Goal: Information Seeking & Learning: Check status

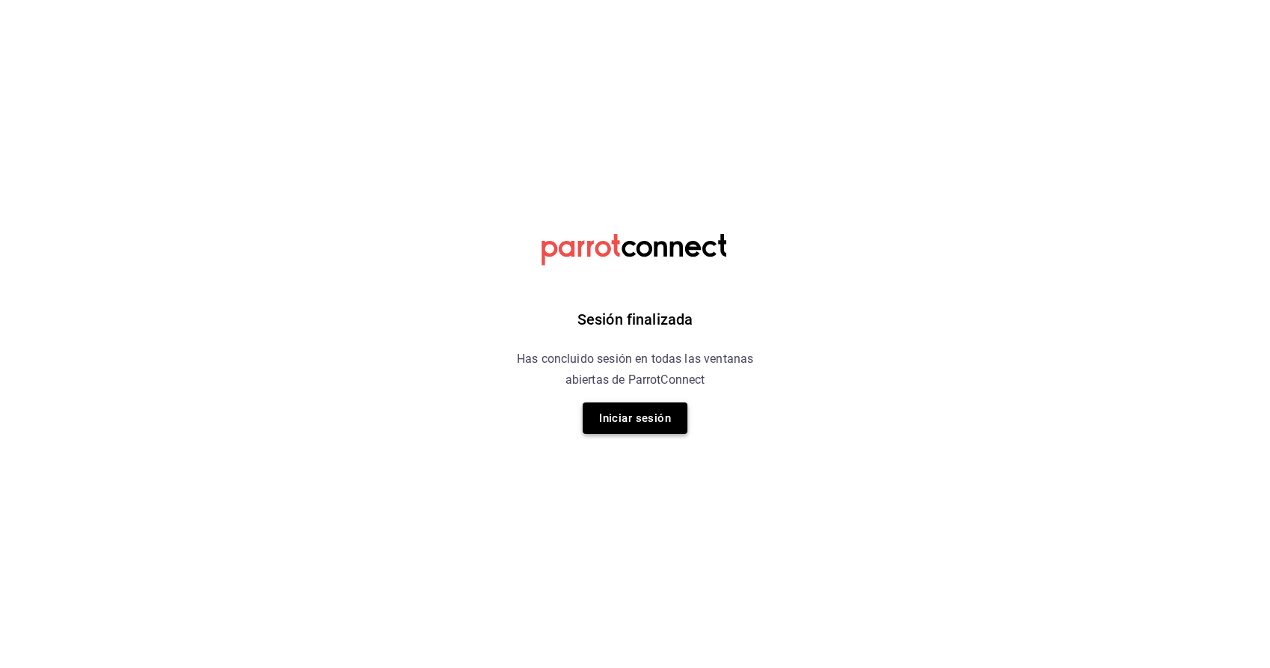
click at [636, 416] on button "Iniciar sesión" at bounding box center [635, 417] width 105 height 31
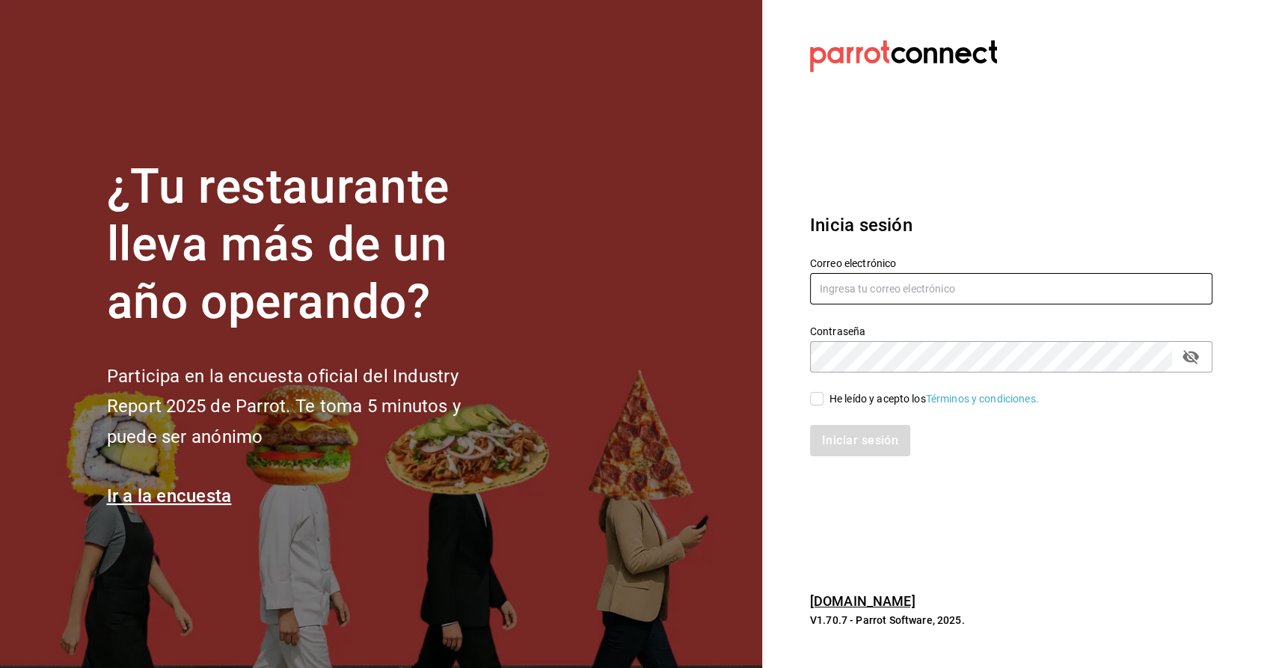
type input "[PERSON_NAME][EMAIL_ADDRESS][PERSON_NAME][DOMAIN_NAME]"
click at [827, 405] on span "He leído y acepto los Términos y condiciones." at bounding box center [930, 399] width 215 height 16
click at [823, 405] on input "He leído y acepto los Términos y condiciones." at bounding box center [816, 398] width 13 height 13
checkbox input "true"
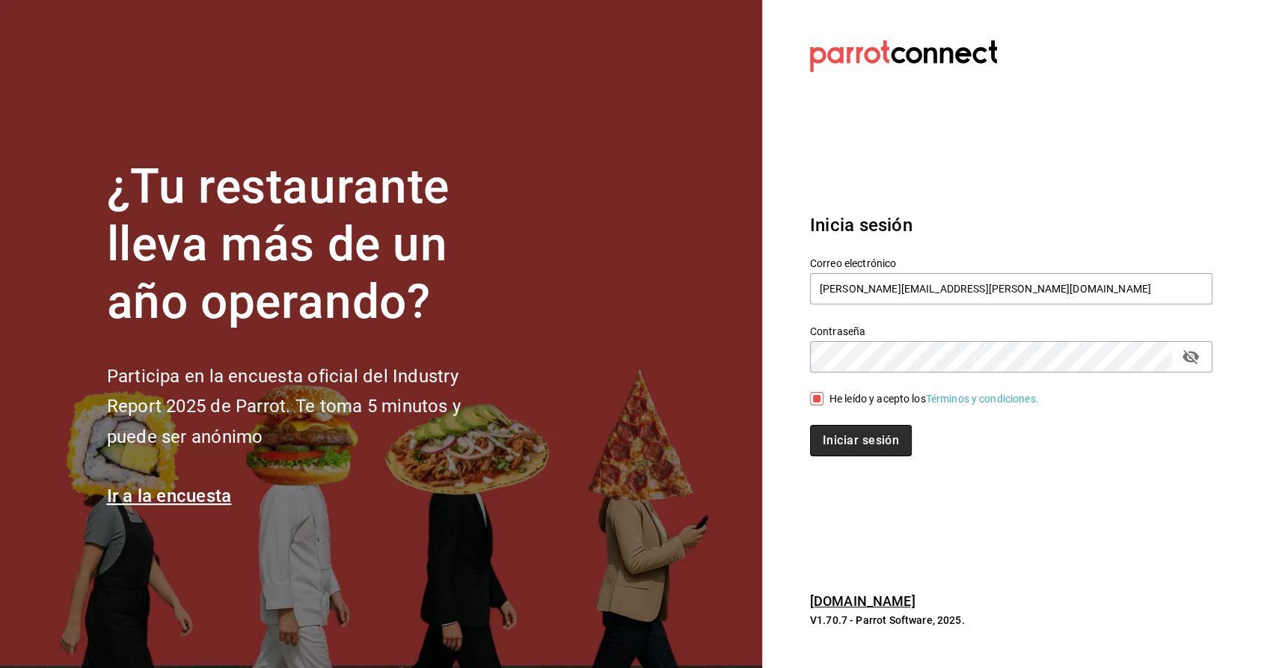
click at [844, 443] on button "Iniciar sesión" at bounding box center [861, 440] width 102 height 31
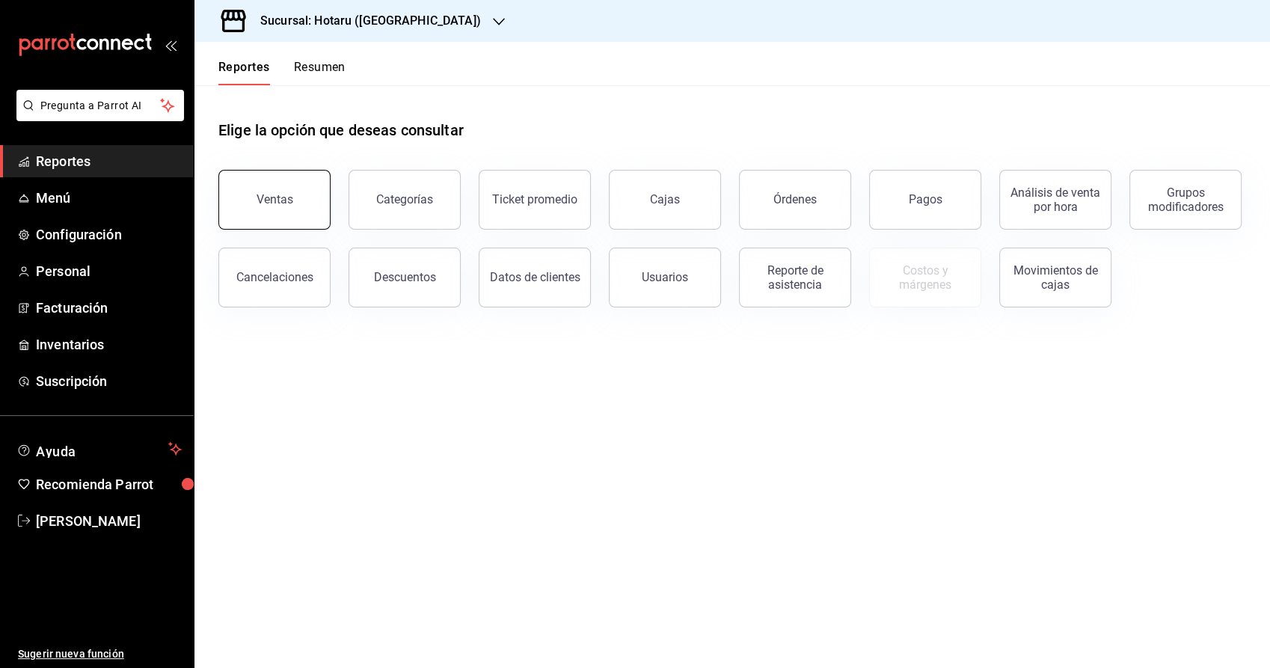
click at [275, 215] on button "Ventas" at bounding box center [274, 200] width 112 height 60
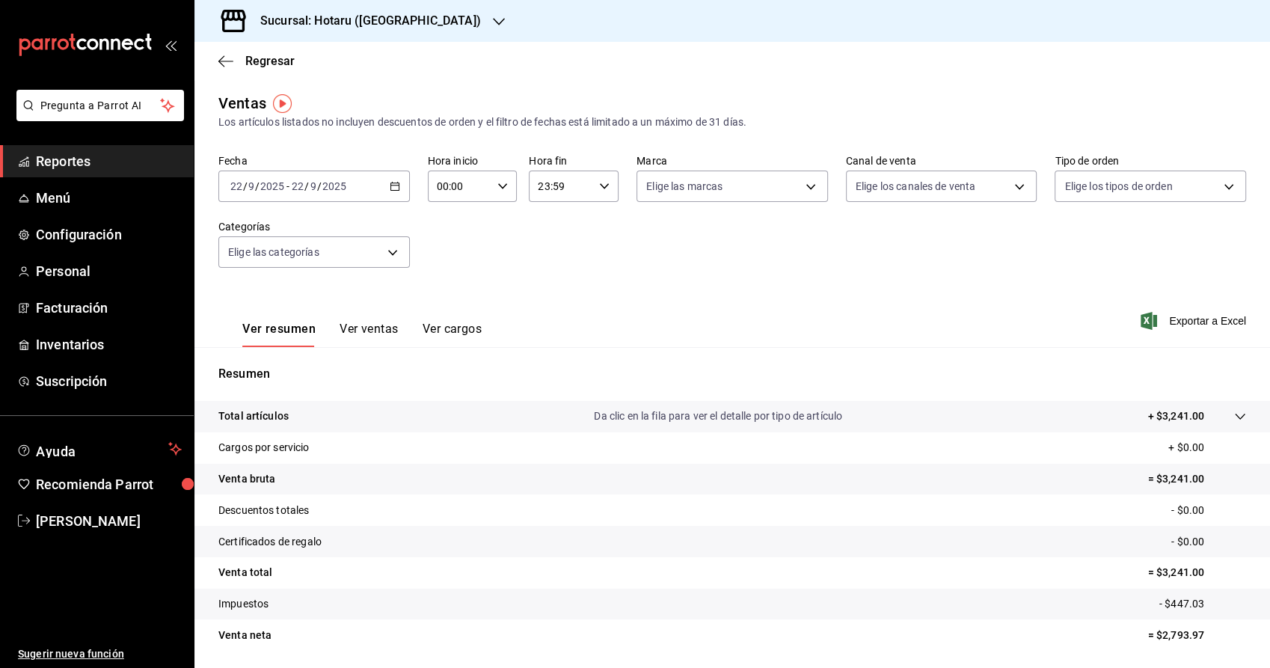
click at [393, 188] on icon "button" at bounding box center [395, 186] width 10 height 10
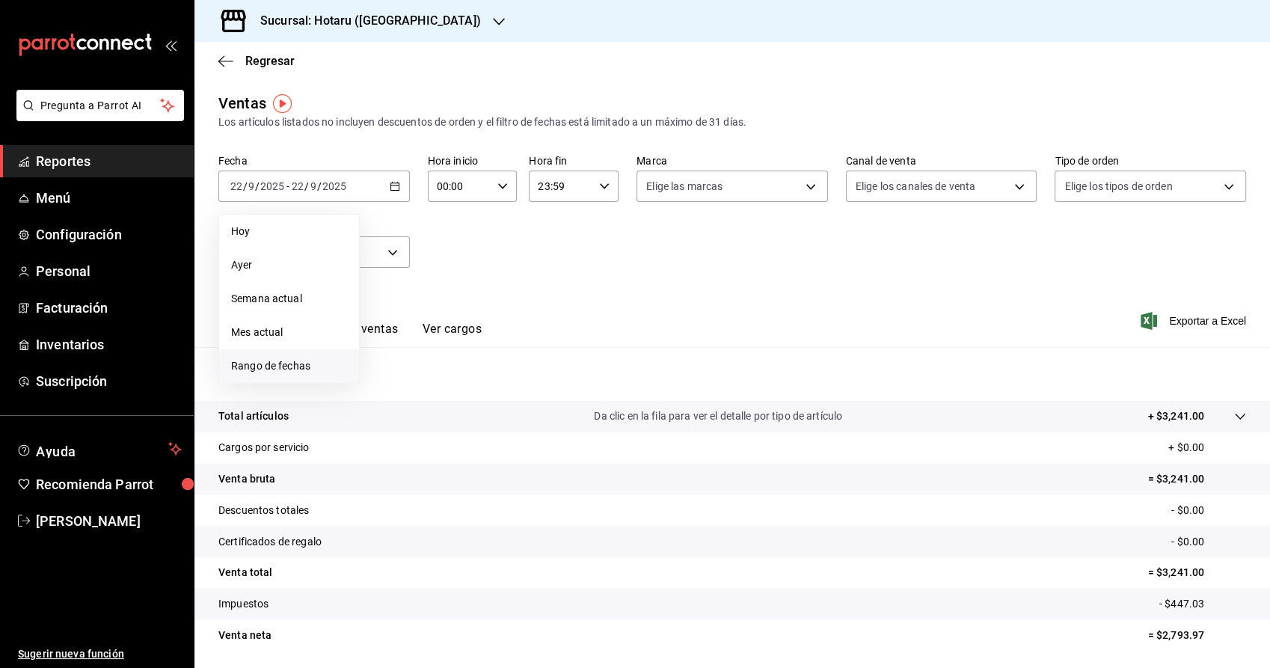
click at [269, 367] on span "Rango de fechas" at bounding box center [289, 366] width 116 height 16
click at [531, 235] on icon "button" at bounding box center [524, 241] width 18 height 18
click at [500, 287] on button "1" at bounding box center [497, 285] width 26 height 27
click at [500, 286] on button "1" at bounding box center [497, 285] width 26 height 27
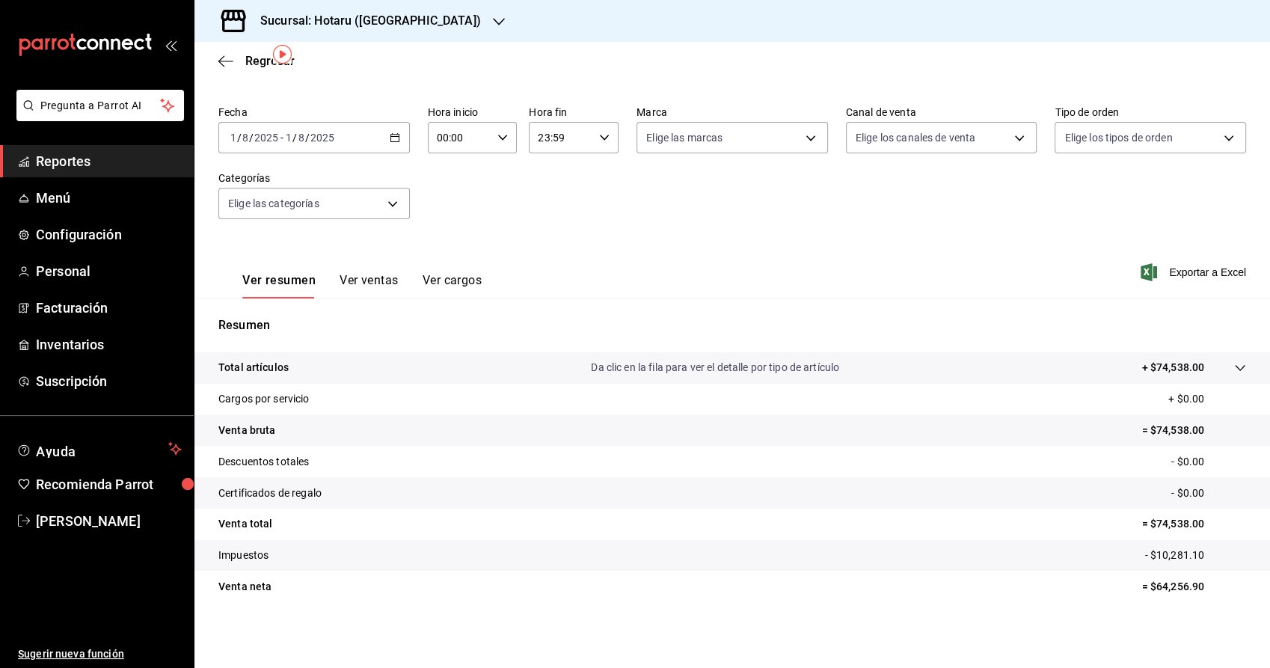
scroll to position [49, 0]
click at [391, 138] on icon "button" at bounding box center [395, 137] width 10 height 10
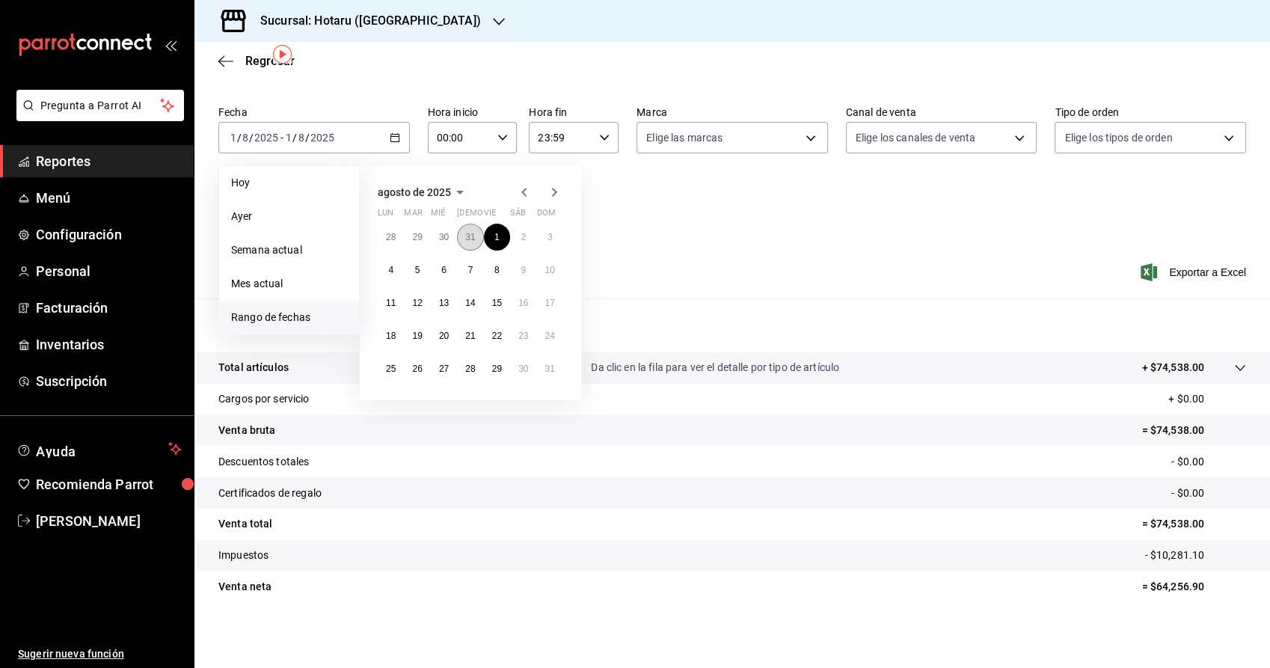
click at [478, 236] on button "31" at bounding box center [470, 237] width 26 height 27
click at [497, 375] on button "1" at bounding box center [497, 368] width 26 height 27
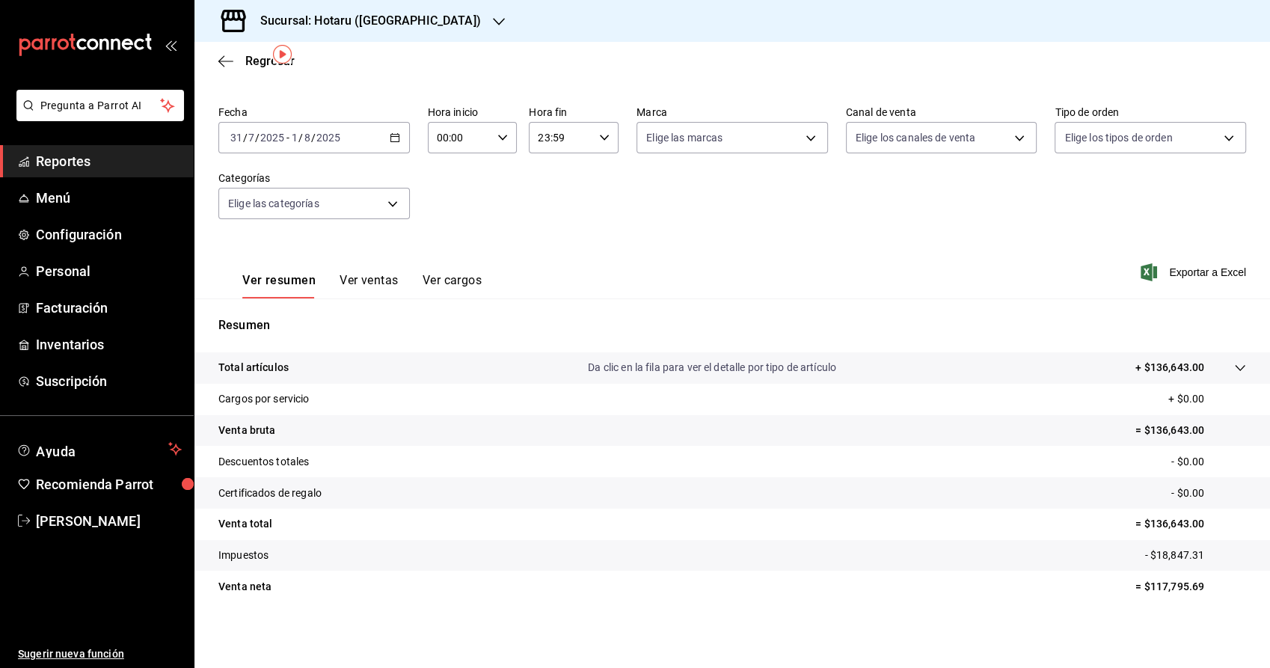
click at [438, 145] on input "00:00" at bounding box center [460, 138] width 64 height 30
drag, startPoint x: 446, startPoint y: 194, endPoint x: 488, endPoint y: 179, distance: 44.5
click at [444, 194] on span "05" at bounding box center [447, 189] width 20 height 12
type input "05:00"
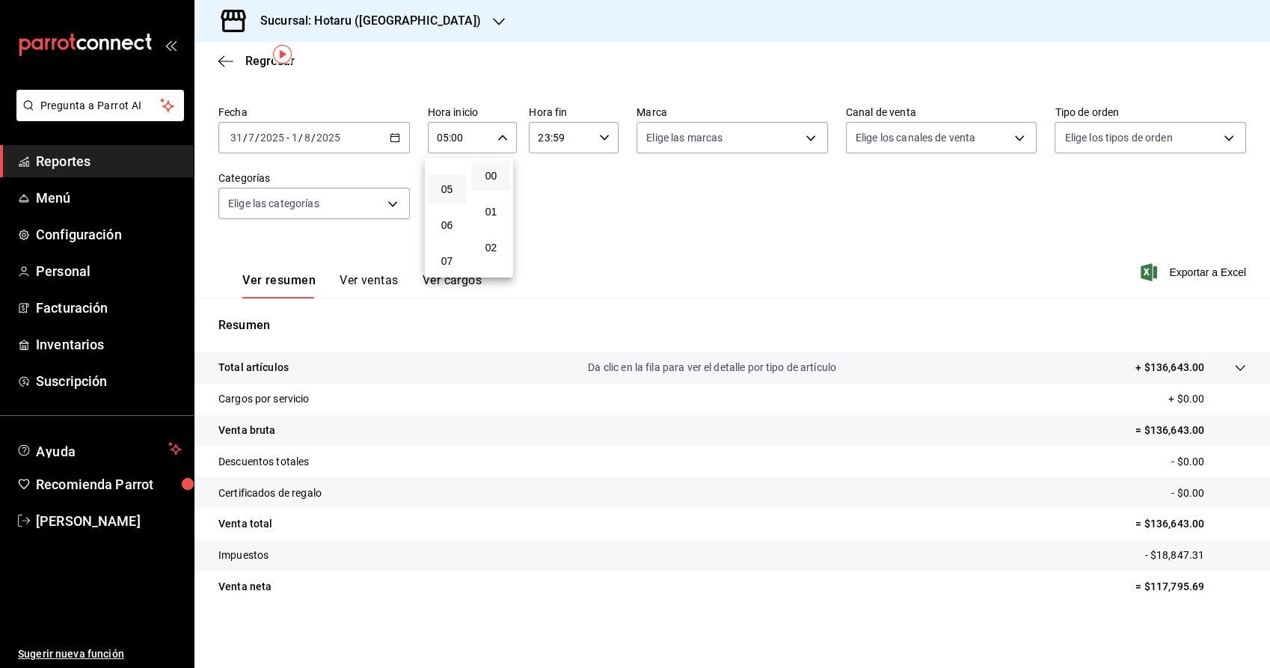
click at [569, 179] on div at bounding box center [635, 334] width 1270 height 668
click at [529, 144] on input "23:59" at bounding box center [561, 138] width 64 height 30
click at [539, 236] on span "04" at bounding box center [547, 236] width 20 height 12
type input "04:59"
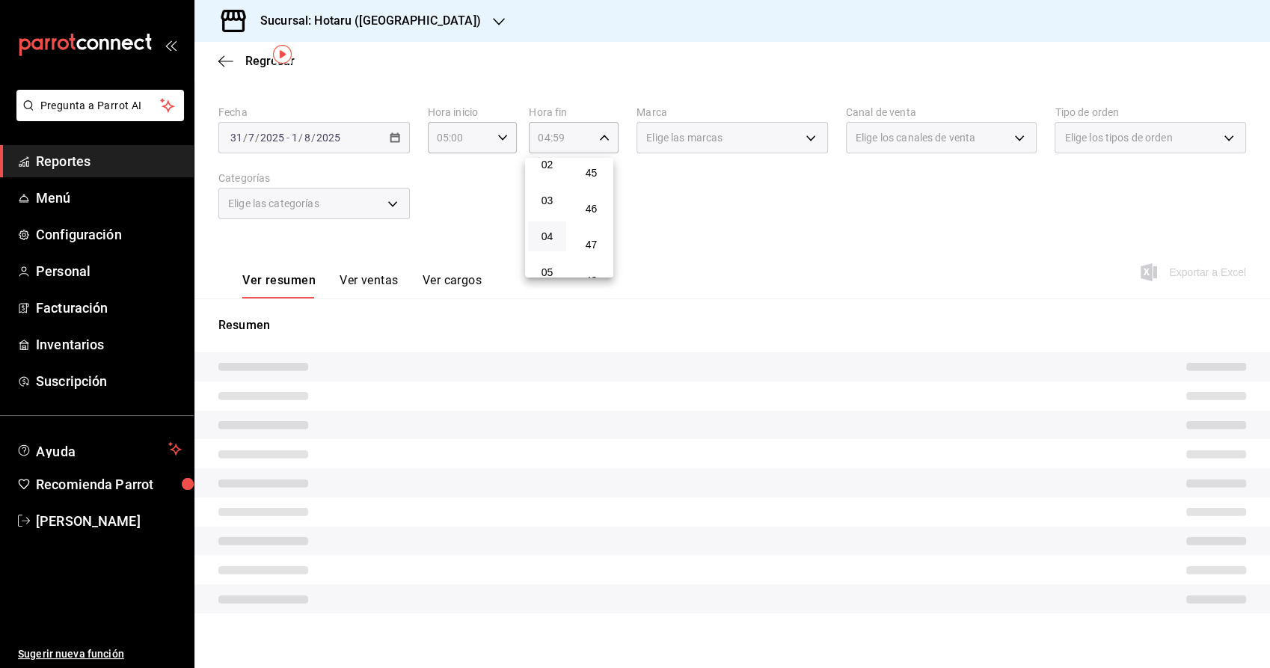
click at [752, 225] on div at bounding box center [635, 334] width 1270 height 668
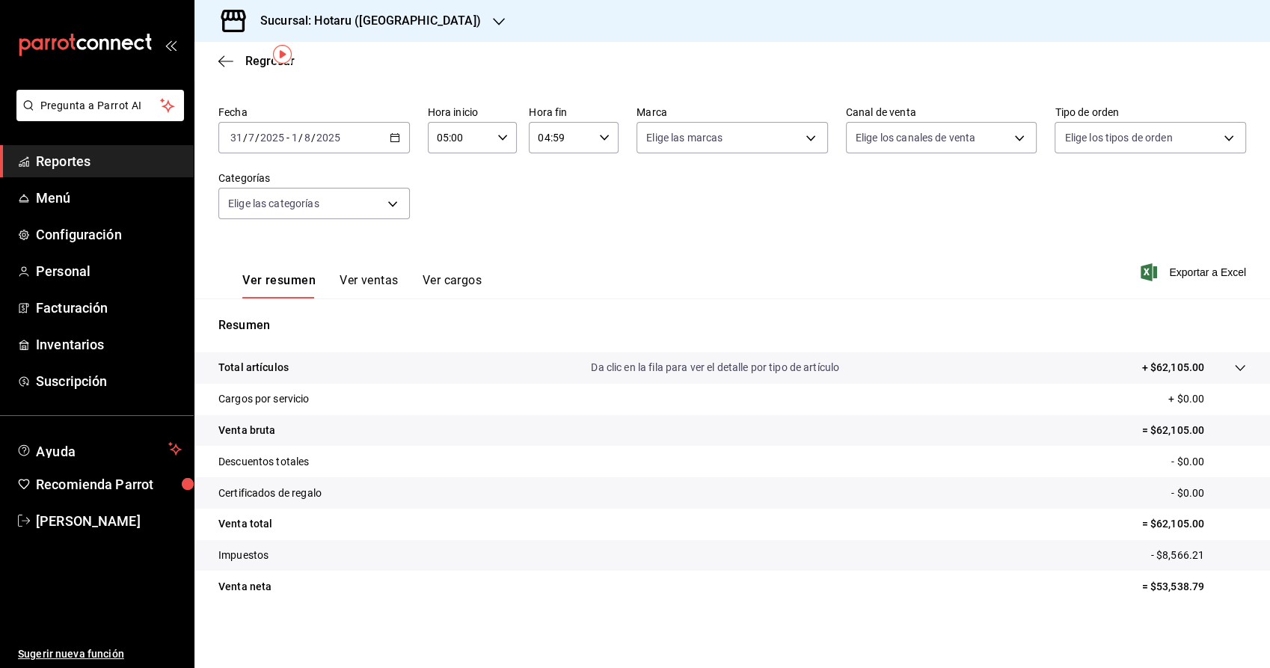
click at [493, 17] on icon "button" at bounding box center [499, 22] width 12 height 12
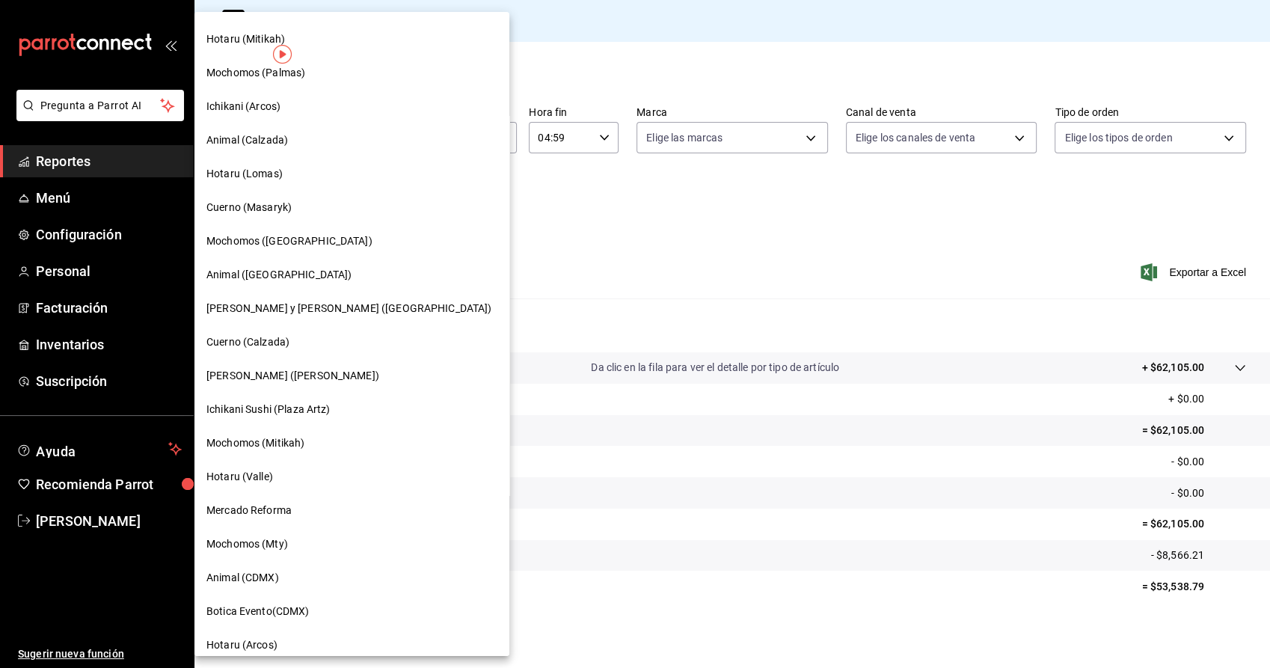
scroll to position [512, 0]
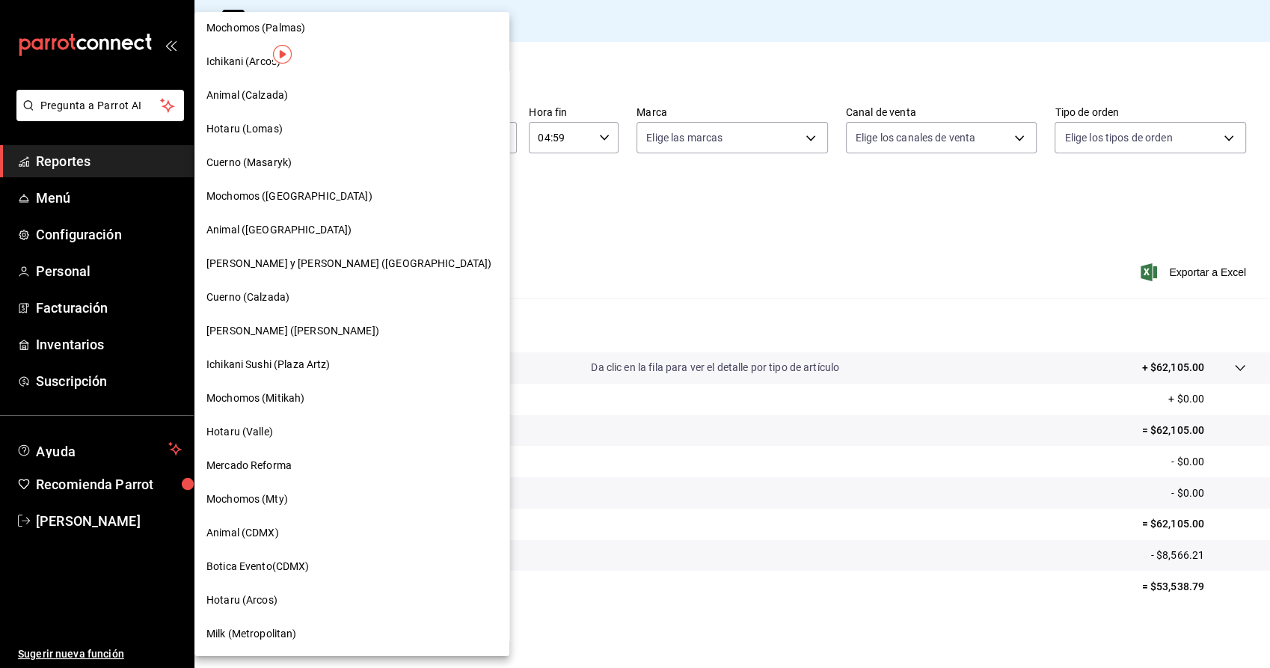
click at [316, 264] on span "[PERSON_NAME] y [PERSON_NAME] ([GEOGRAPHIC_DATA])" at bounding box center [348, 264] width 285 height 16
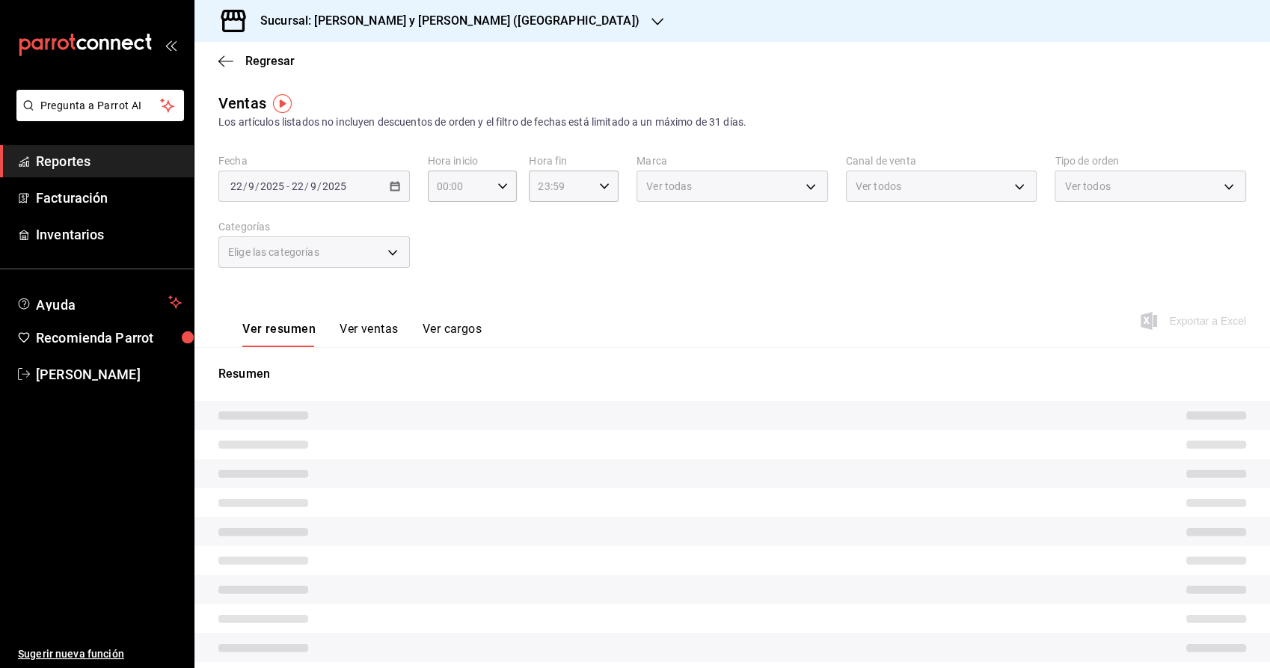
type input "05:00"
type input "04:59"
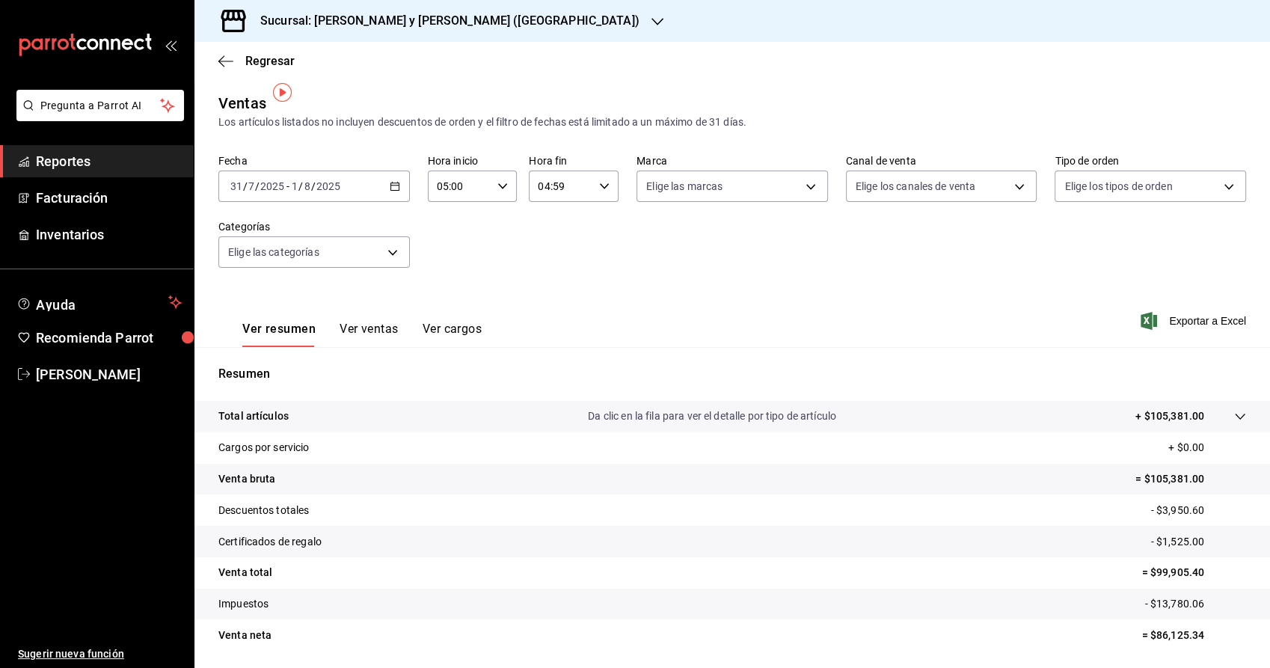
scroll to position [49, 0]
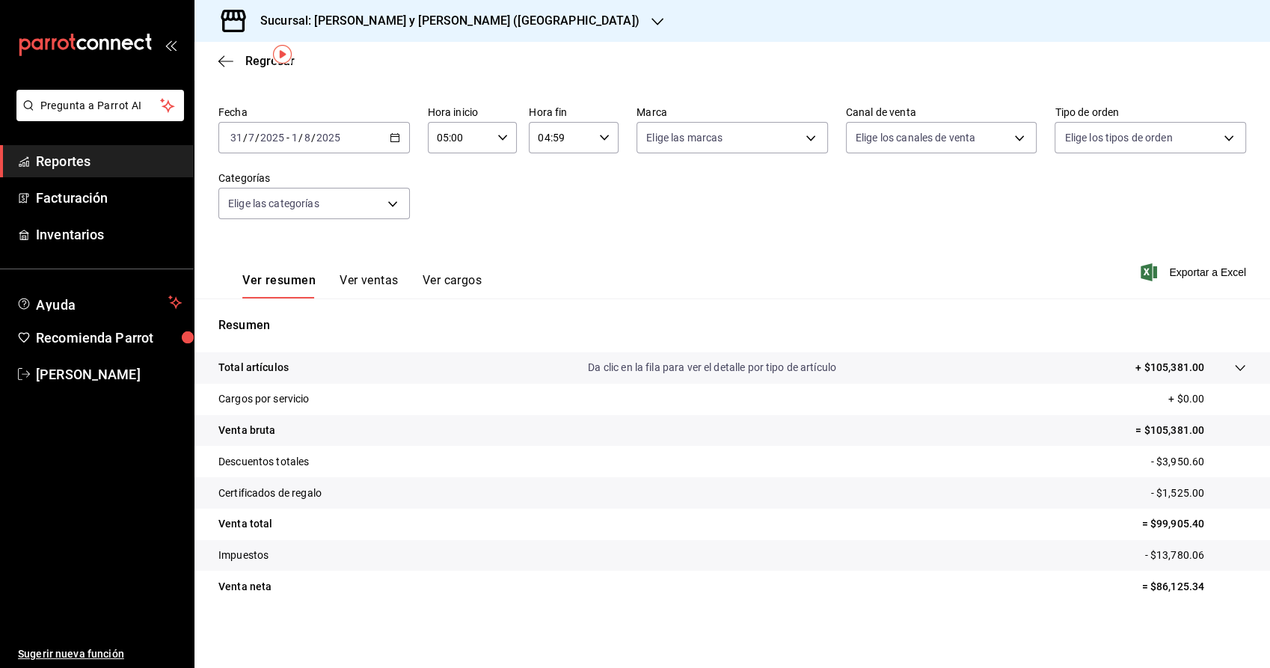
click at [856, 227] on div "Fecha [DATE] [DATE] - [DATE] [DATE] Hora inicio 05:00 Hora inicio Hora fin 04:5…" at bounding box center [732, 171] width 1028 height 132
click at [401, 136] on div "[DATE] [DATE] - [DATE] [DATE]" at bounding box center [313, 137] width 191 height 31
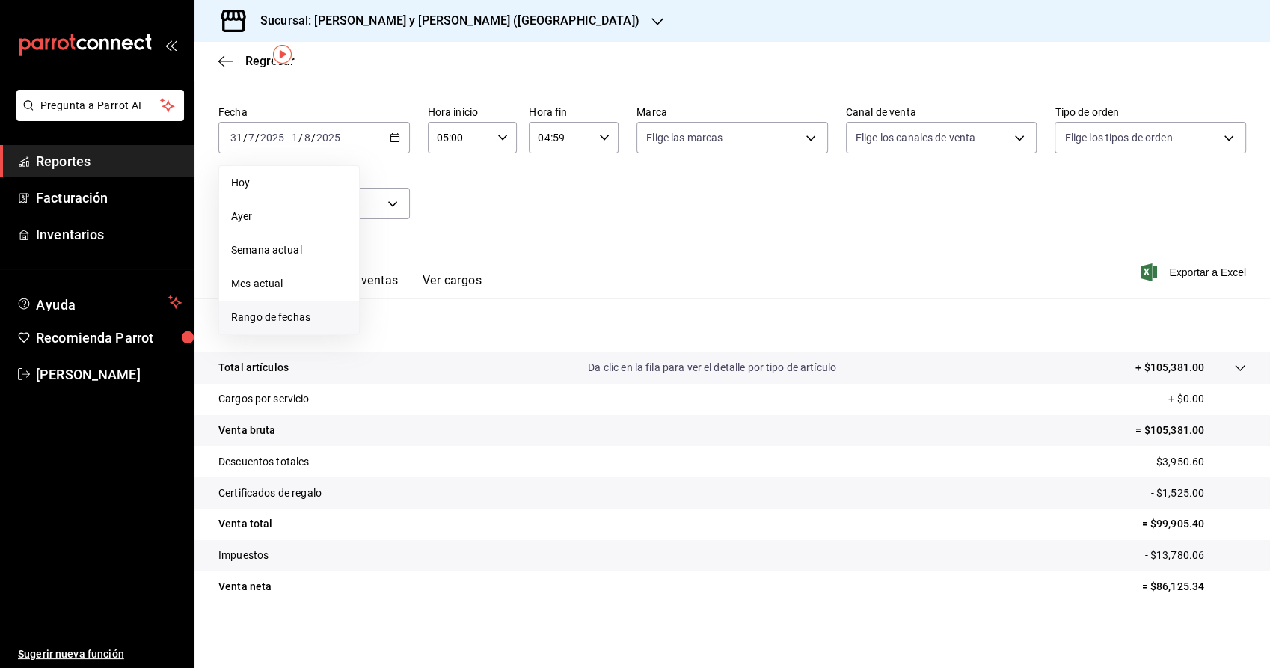
click at [277, 310] on span "Rango de fechas" at bounding box center [289, 318] width 116 height 16
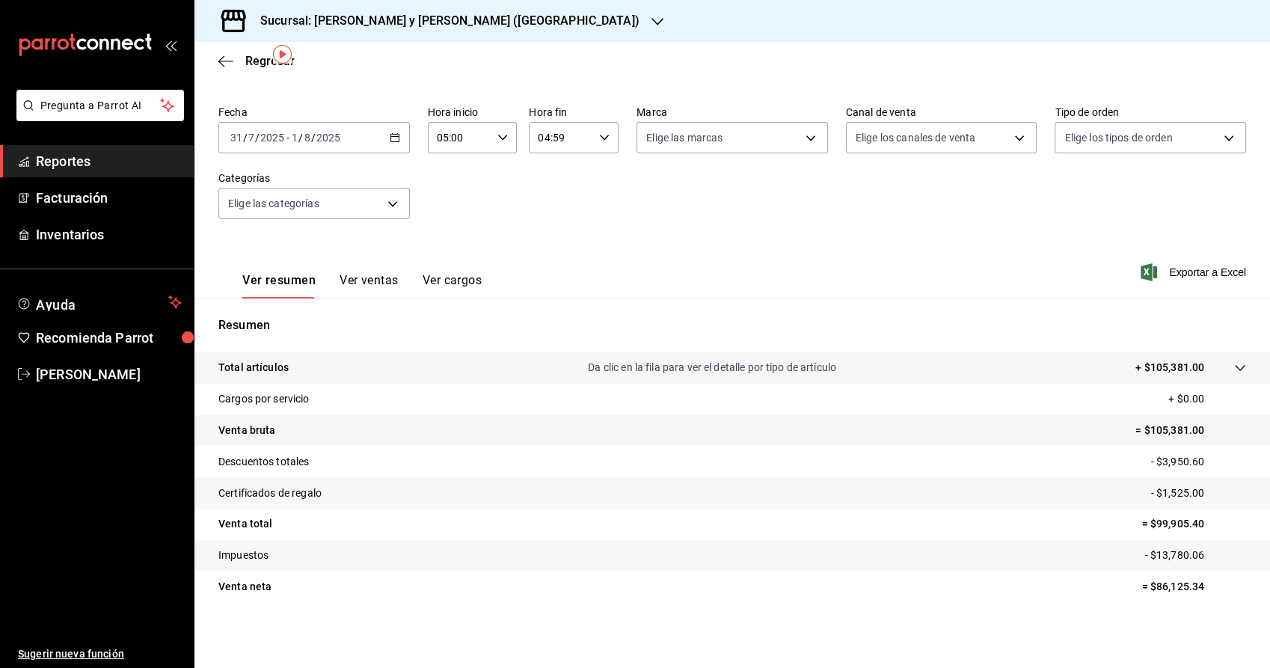
click at [96, 168] on span "Reportes" at bounding box center [109, 161] width 146 height 20
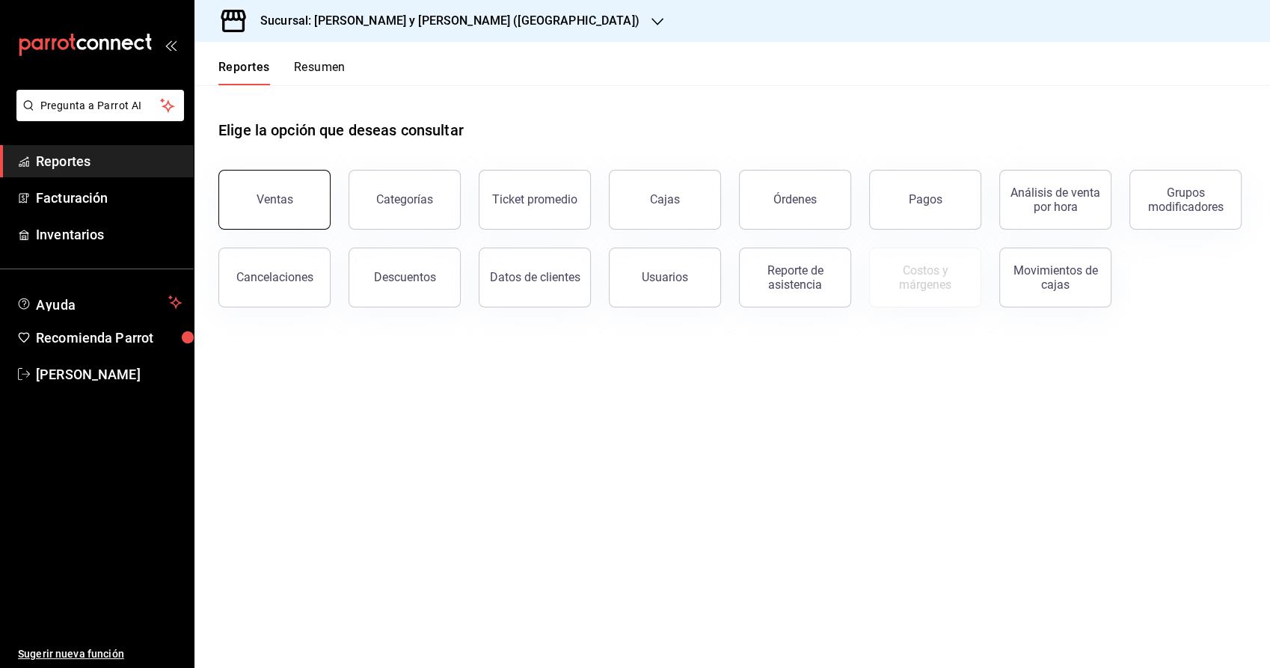
click at [265, 221] on button "Ventas" at bounding box center [274, 200] width 112 height 60
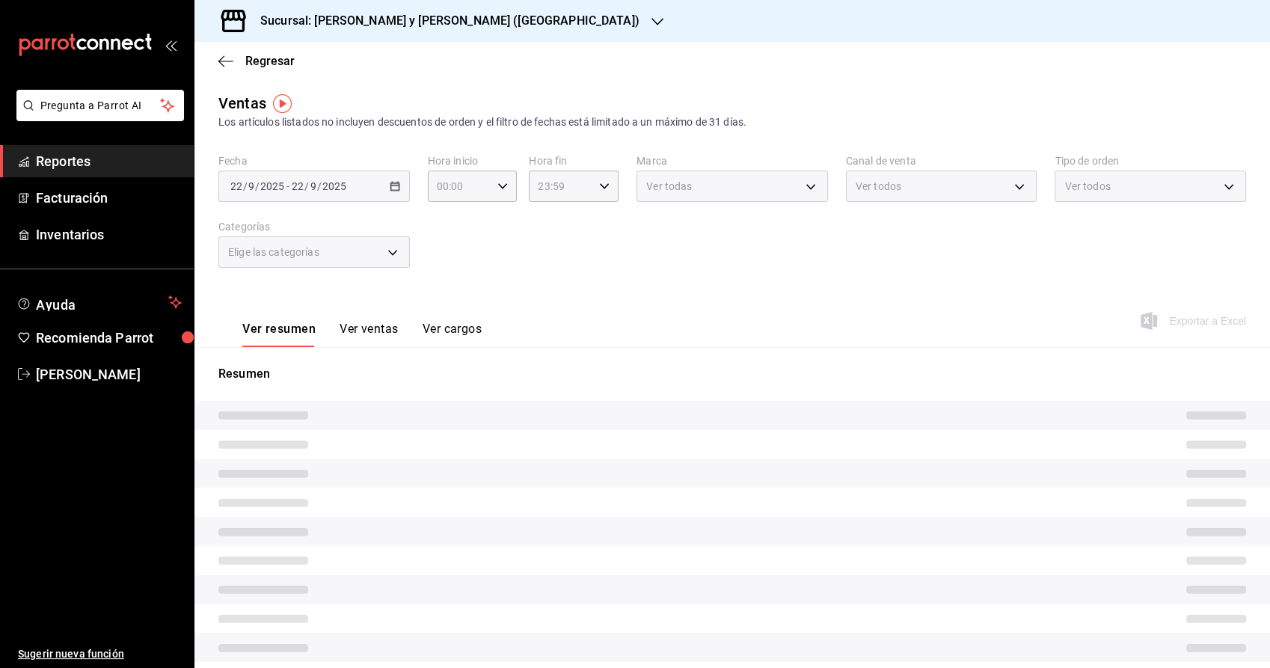
click at [392, 175] on div "[DATE] [DATE] - [DATE] [DATE]" at bounding box center [313, 186] width 191 height 31
click at [397, 191] on div "[DATE] [DATE] - [DATE] [DATE]" at bounding box center [313, 186] width 191 height 31
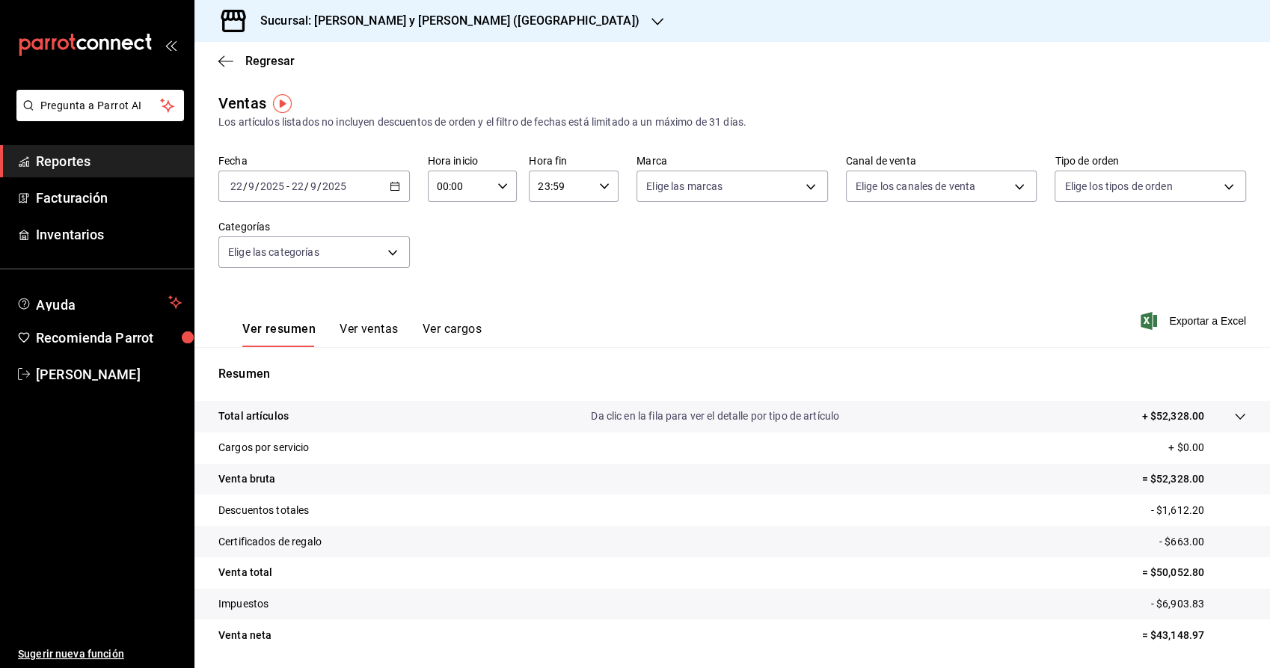
click at [393, 190] on icon "button" at bounding box center [395, 186] width 10 height 10
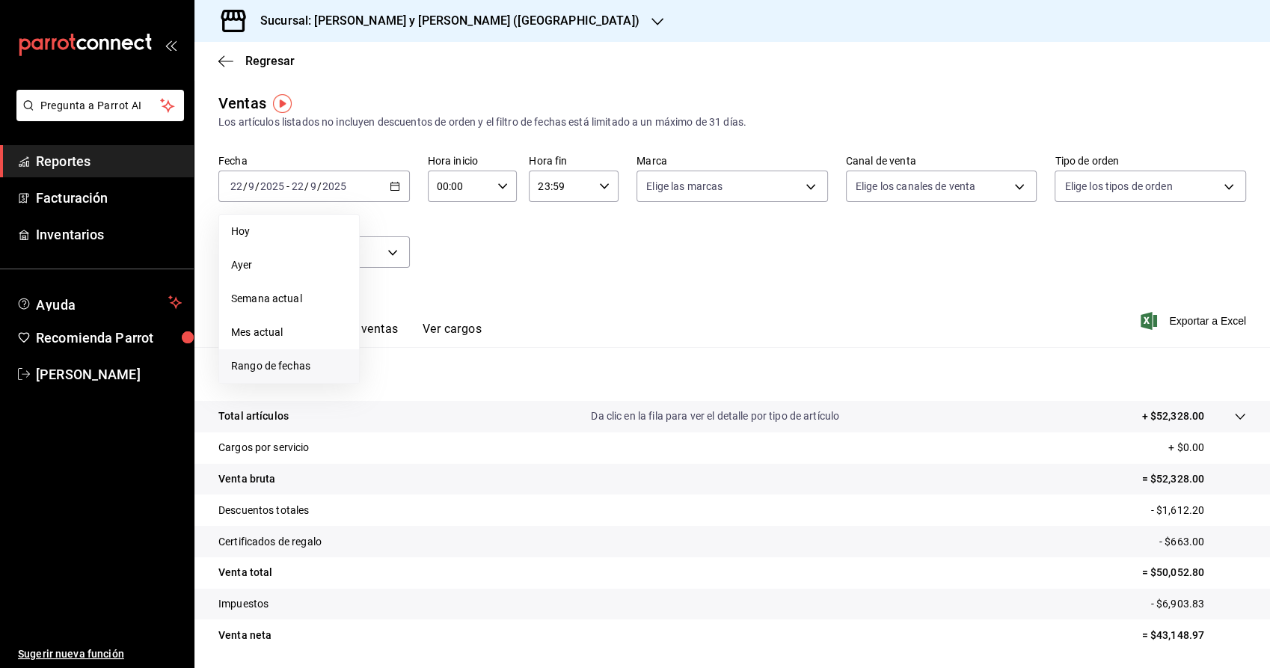
click at [294, 368] on span "Rango de fechas" at bounding box center [289, 366] width 116 height 16
click at [527, 248] on icon "button" at bounding box center [524, 241] width 18 height 18
click at [516, 236] on div "septiembre de 2025" at bounding box center [470, 241] width 185 height 18
click at [525, 242] on icon "button" at bounding box center [524, 241] width 18 height 18
click at [494, 282] on button "1" at bounding box center [497, 285] width 26 height 27
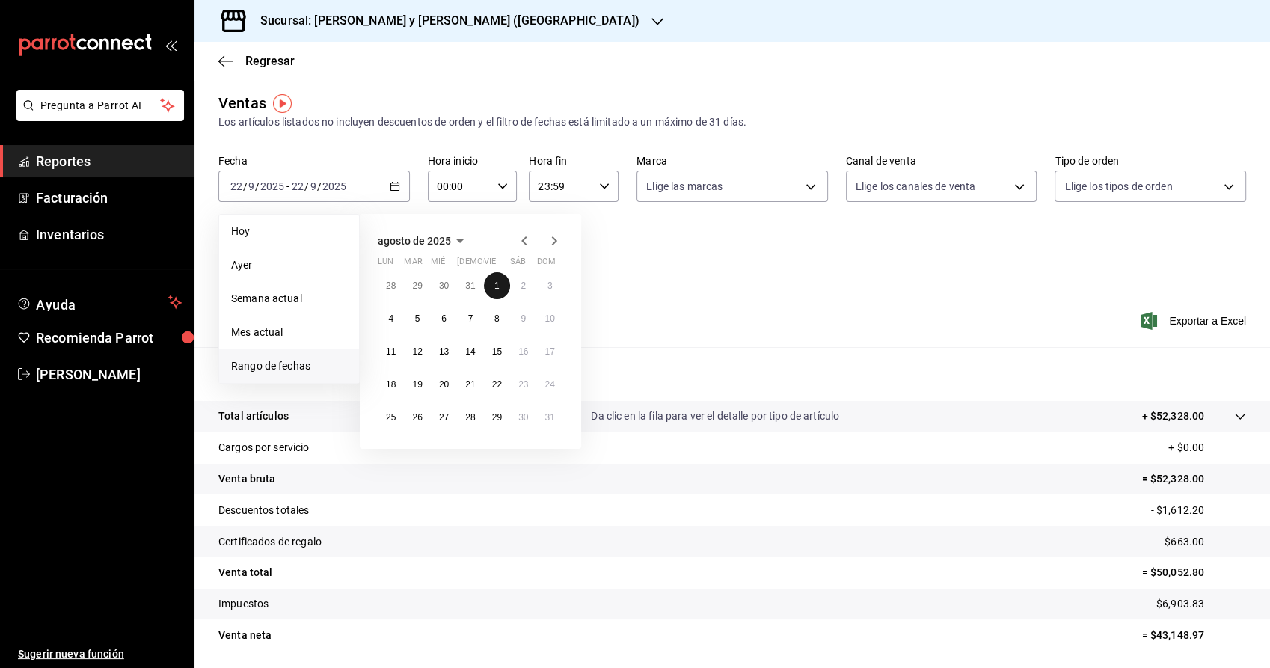
click at [496, 287] on abbr "1" at bounding box center [496, 285] width 5 height 10
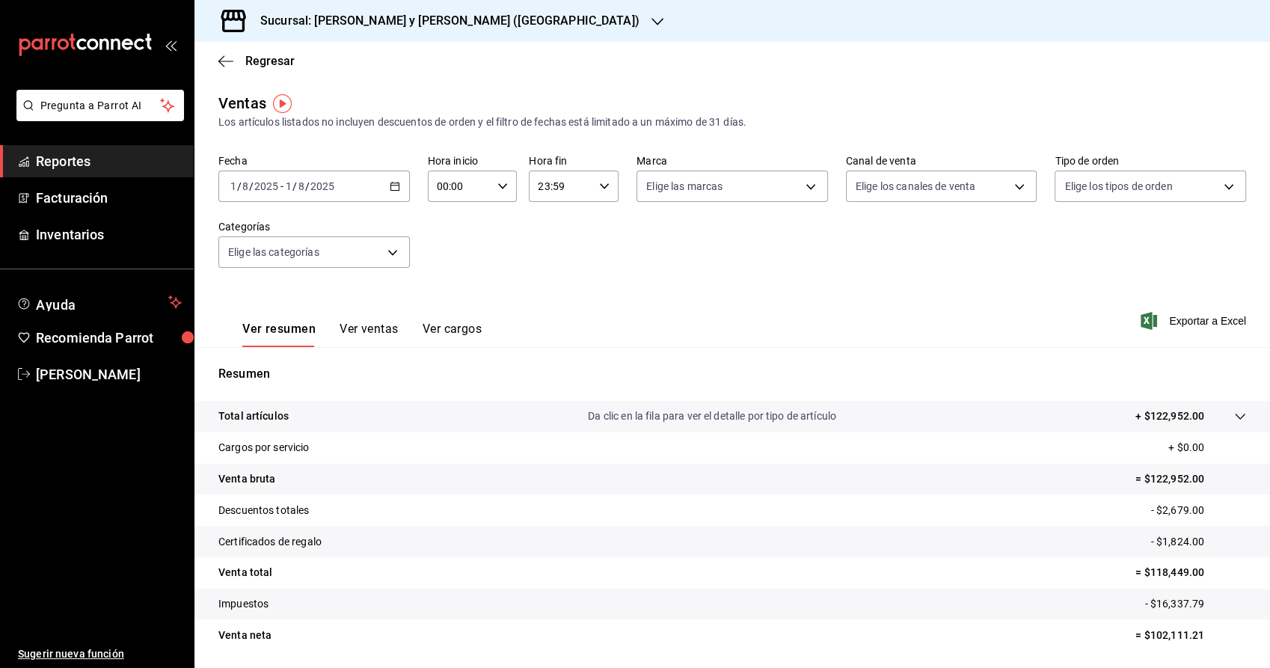
click at [84, 165] on span "Reportes" at bounding box center [109, 161] width 146 height 20
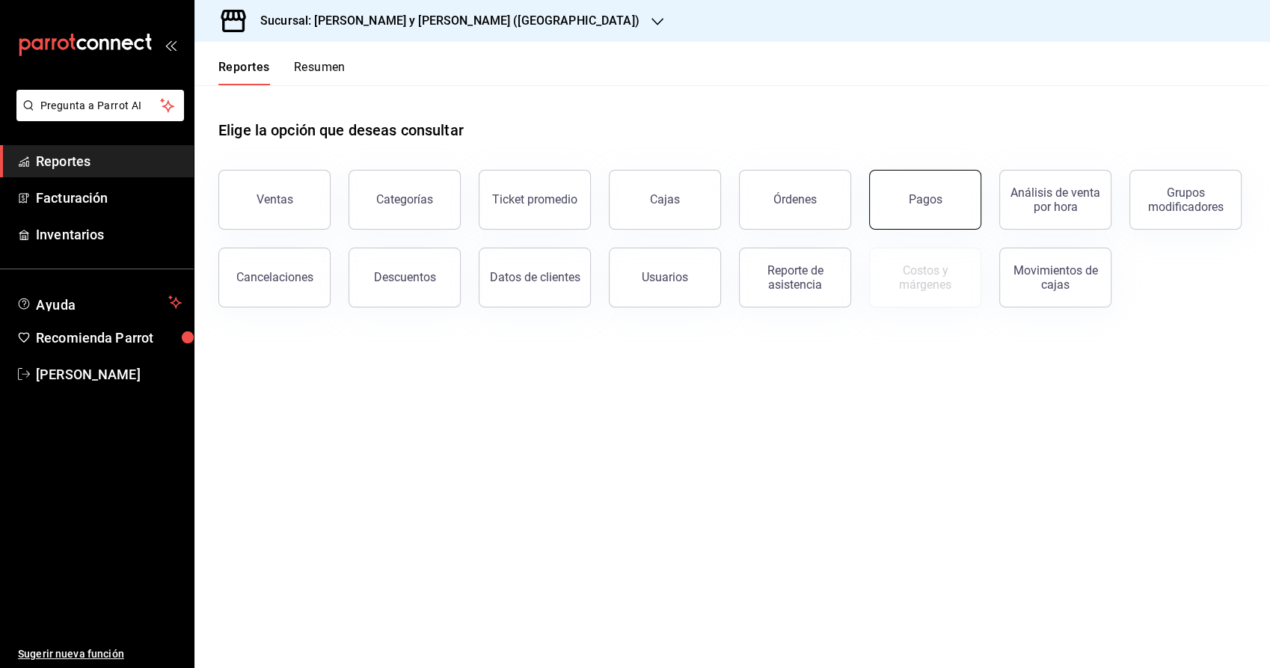
click at [930, 191] on button "Pagos" at bounding box center [925, 200] width 112 height 60
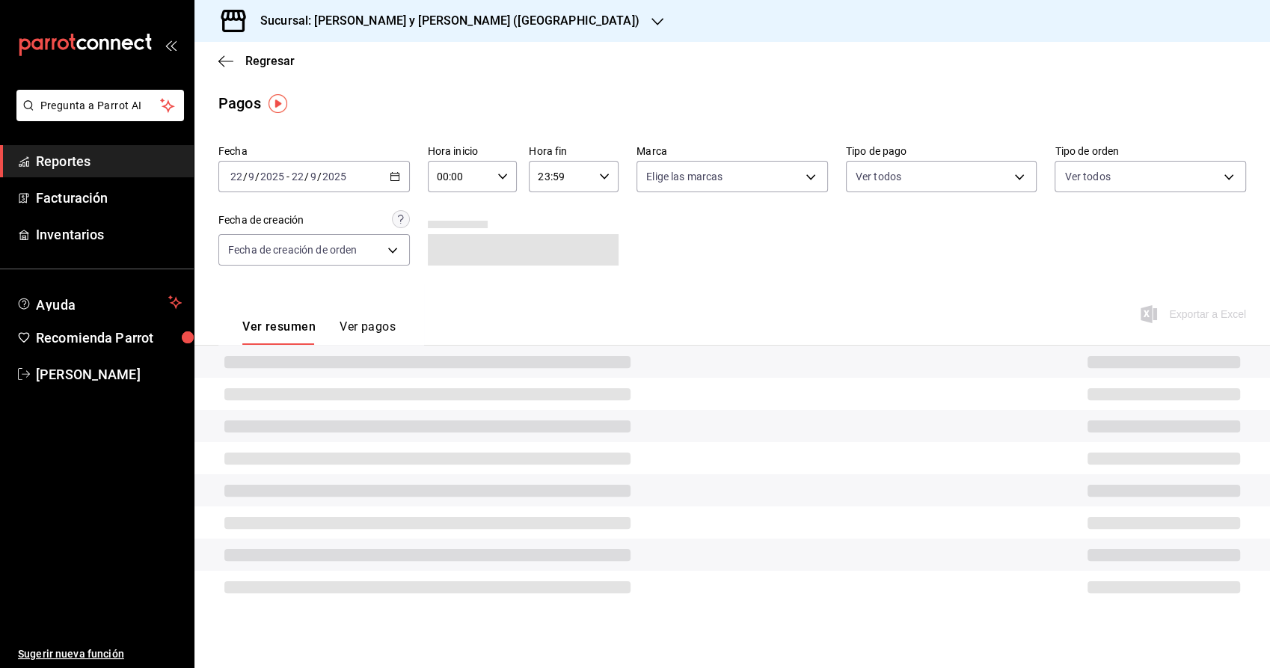
click at [395, 178] on icon "button" at bounding box center [395, 176] width 10 height 10
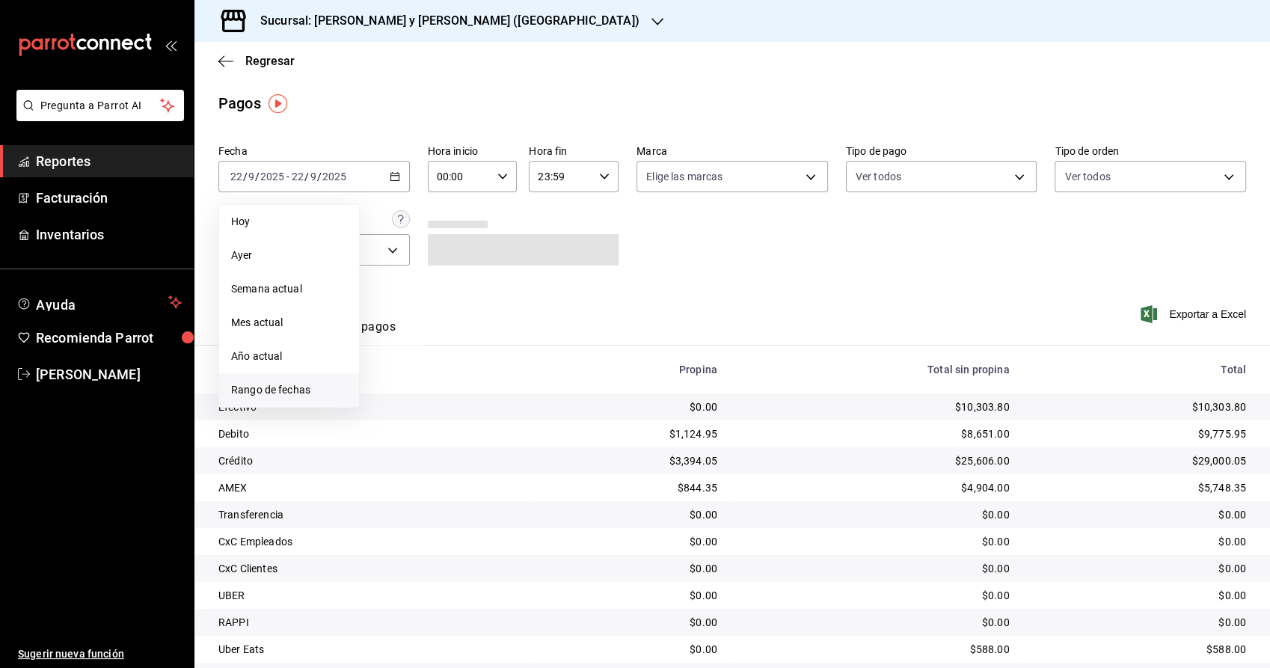
click at [289, 389] on span "Rango de fechas" at bounding box center [289, 390] width 116 height 16
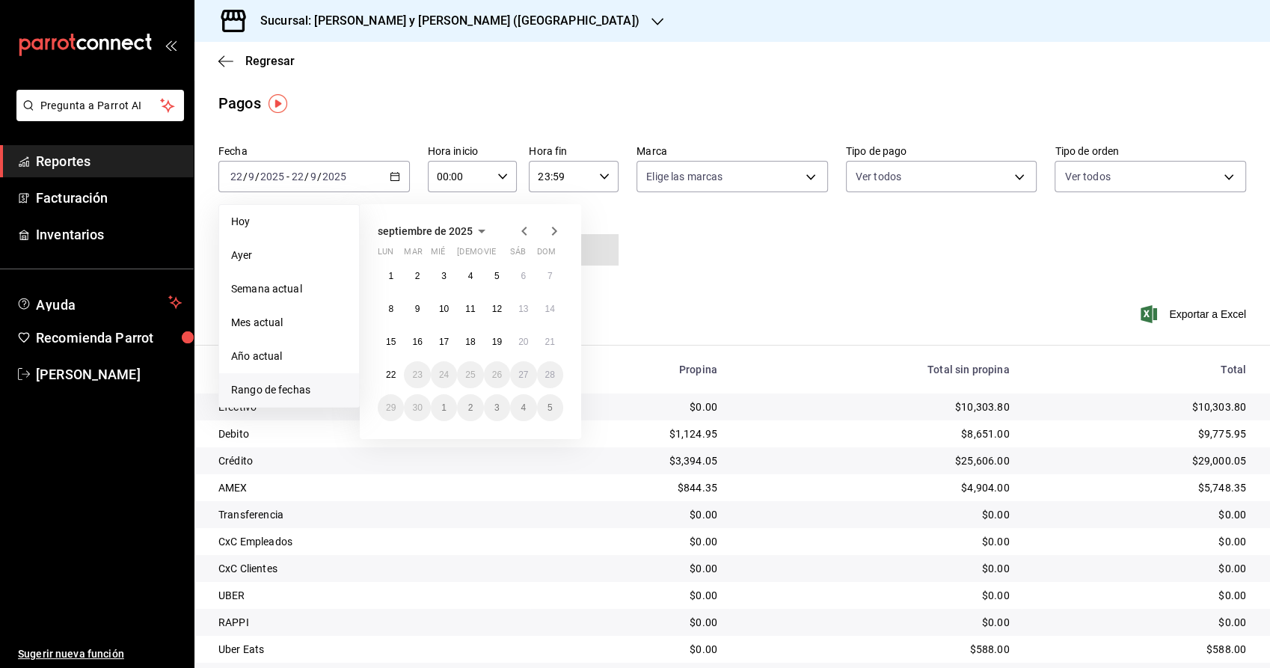
click at [526, 227] on icon "button" at bounding box center [524, 231] width 18 height 18
drag, startPoint x: 500, startPoint y: 268, endPoint x: 492, endPoint y: 273, distance: 9.1
click at [492, 273] on button "5" at bounding box center [497, 276] width 26 height 27
click at [519, 234] on icon "button" at bounding box center [524, 231] width 18 height 18
click at [499, 275] on abbr "1" at bounding box center [496, 276] width 5 height 10
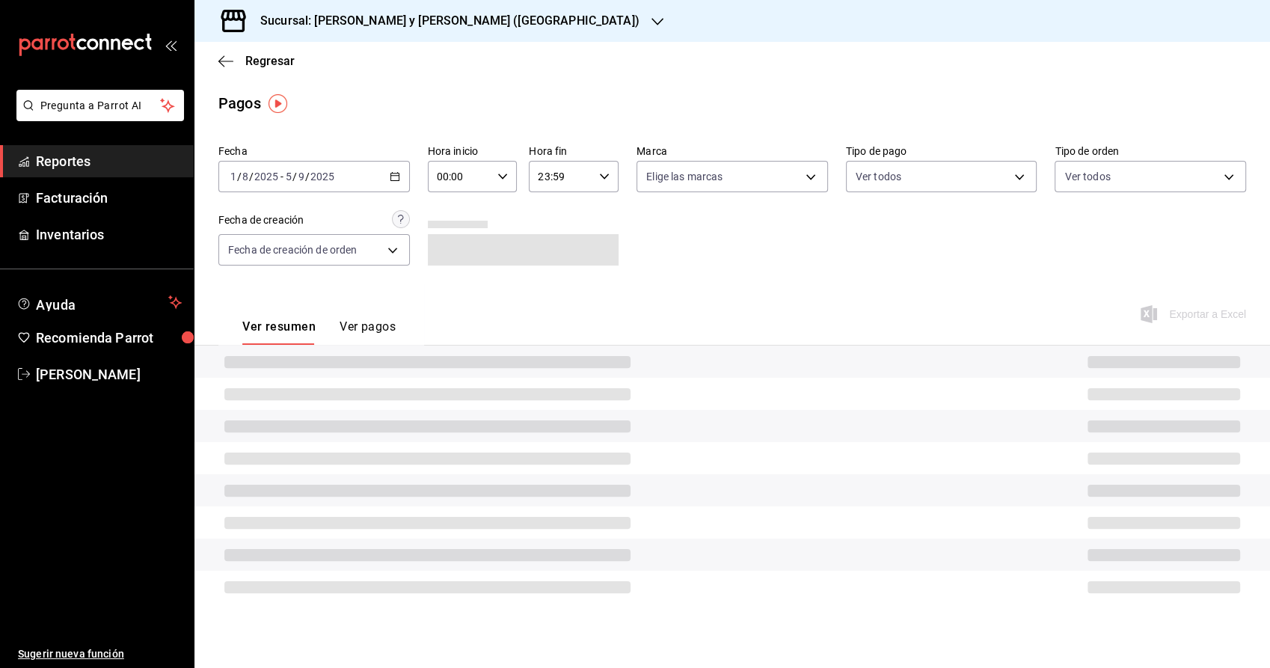
click at [381, 177] on div "[DATE] [DATE] - [DATE] [DATE]" at bounding box center [313, 176] width 191 height 31
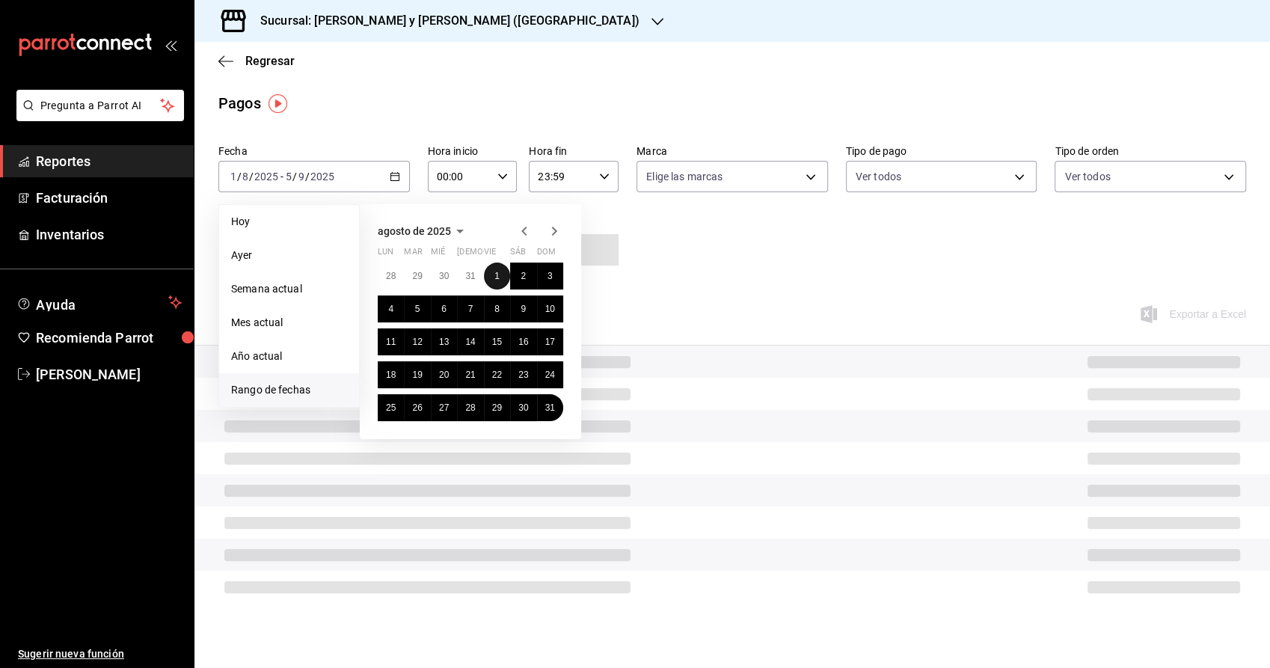
click at [501, 281] on button "1" at bounding box center [497, 276] width 26 height 27
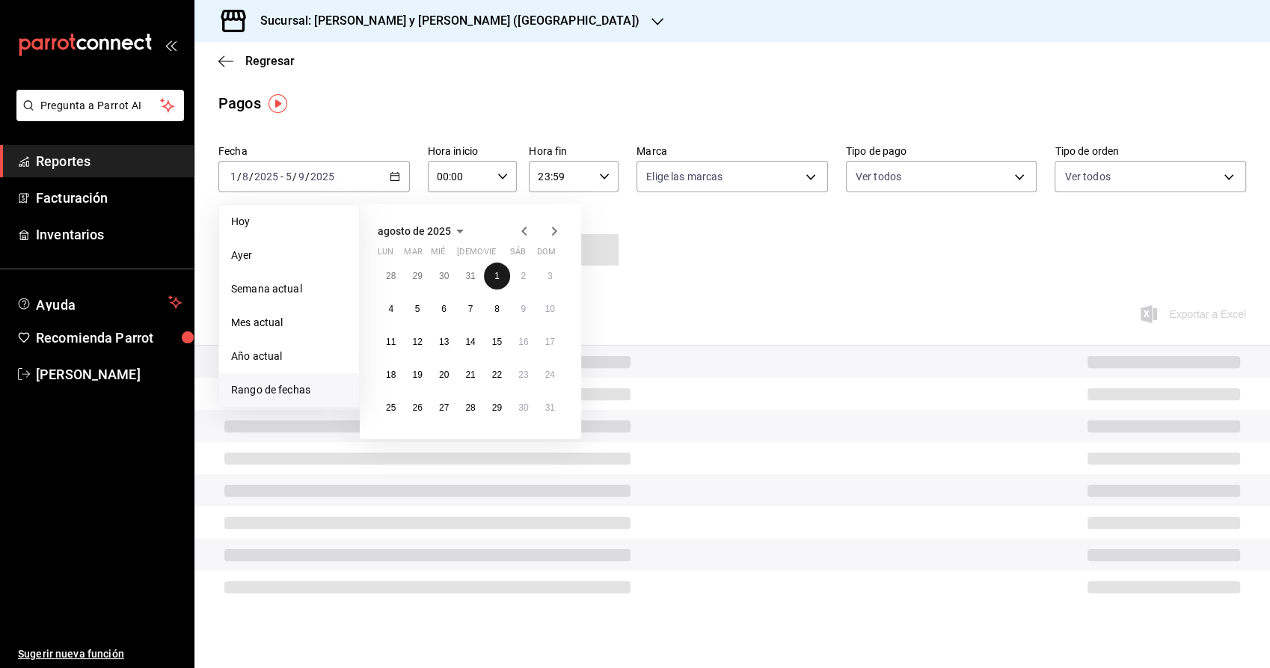
click at [500, 274] on button "1" at bounding box center [497, 276] width 26 height 27
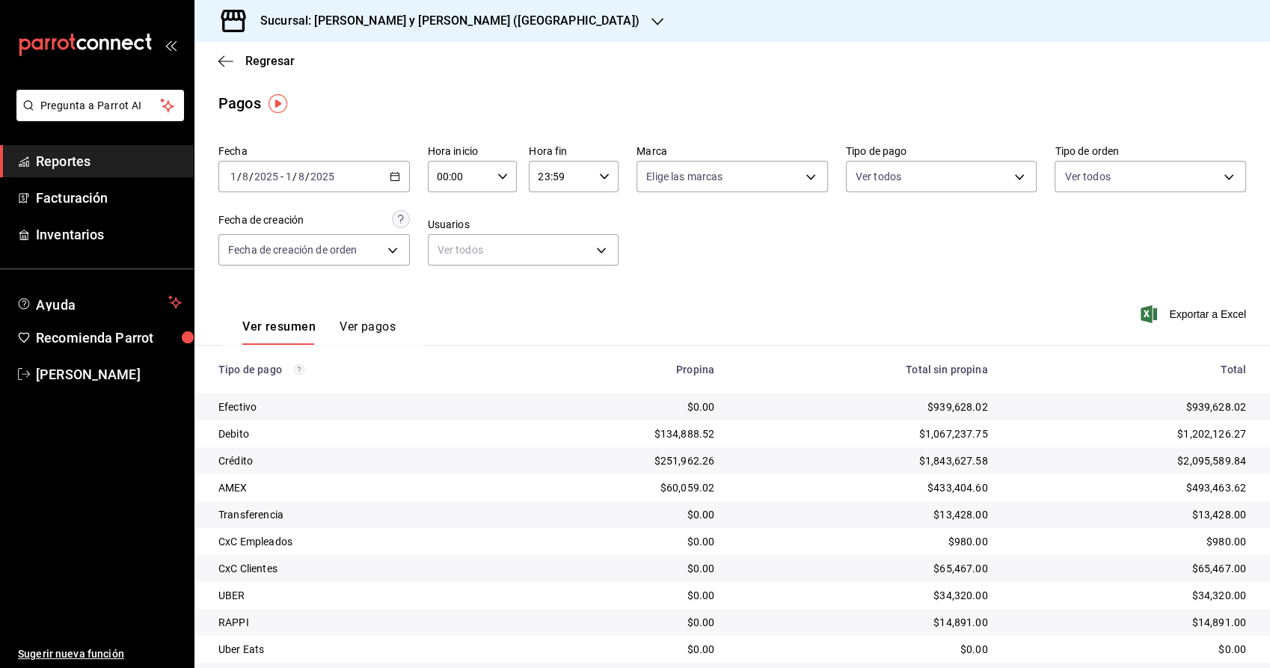
click at [114, 168] on span "Reportes" at bounding box center [109, 161] width 146 height 20
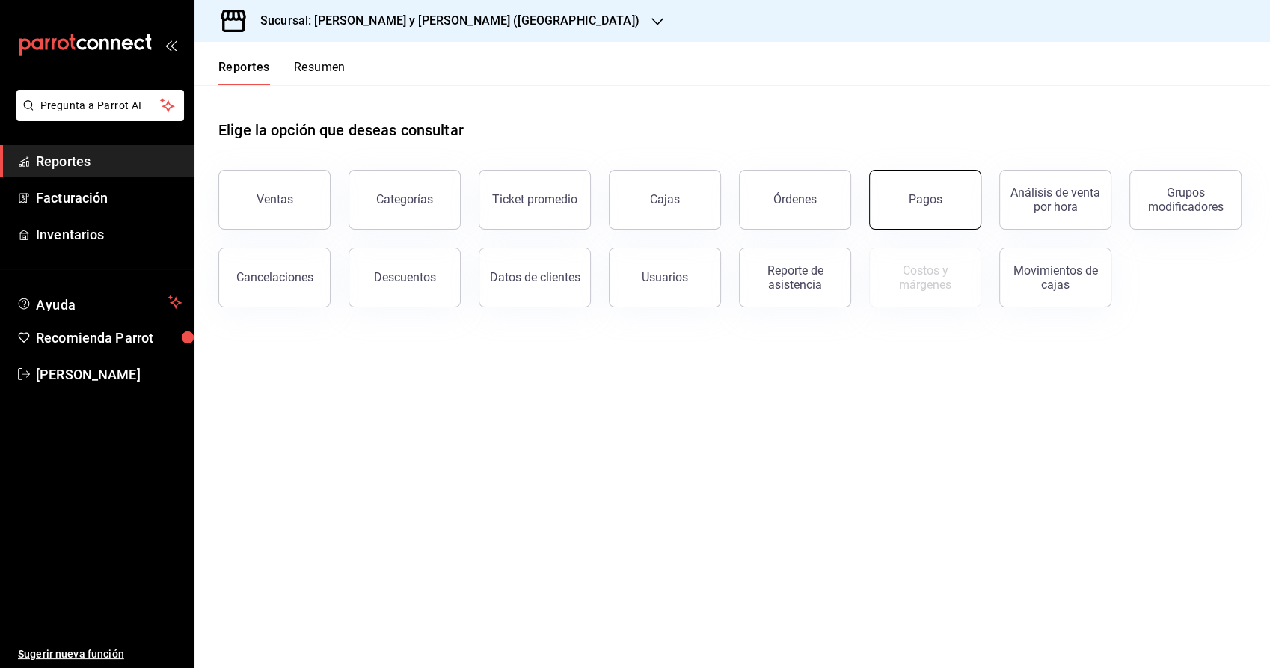
click at [951, 203] on button "Pagos" at bounding box center [925, 200] width 112 height 60
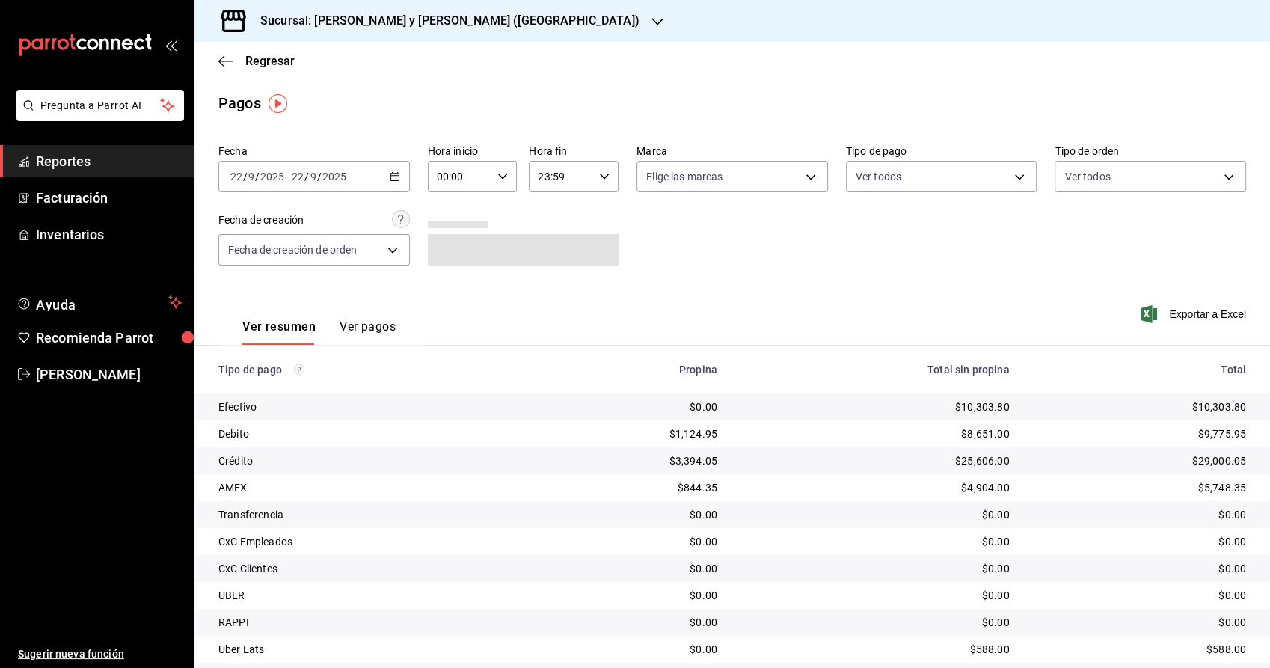
click at [395, 180] on \(Stroke\) "button" at bounding box center [394, 177] width 9 height 8
click at [304, 395] on span "Rango de fechas" at bounding box center [289, 390] width 116 height 16
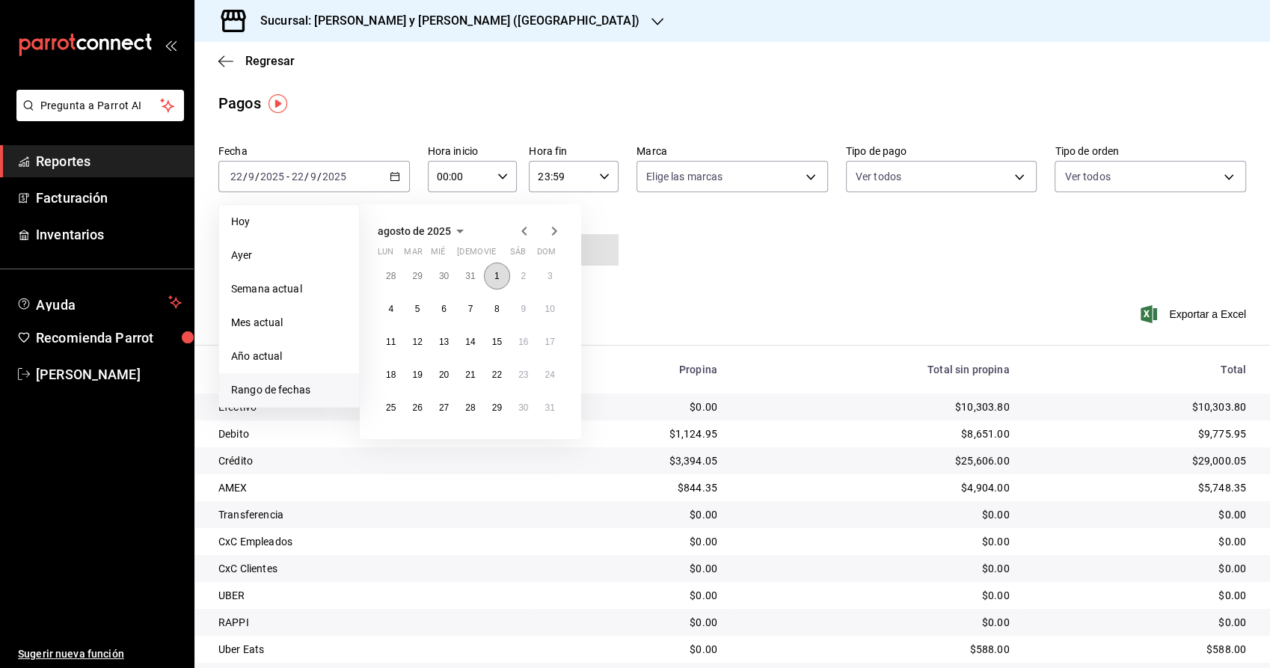
click at [496, 275] on abbr "1" at bounding box center [496, 276] width 5 height 10
click at [494, 278] on abbr "1" at bounding box center [496, 276] width 5 height 10
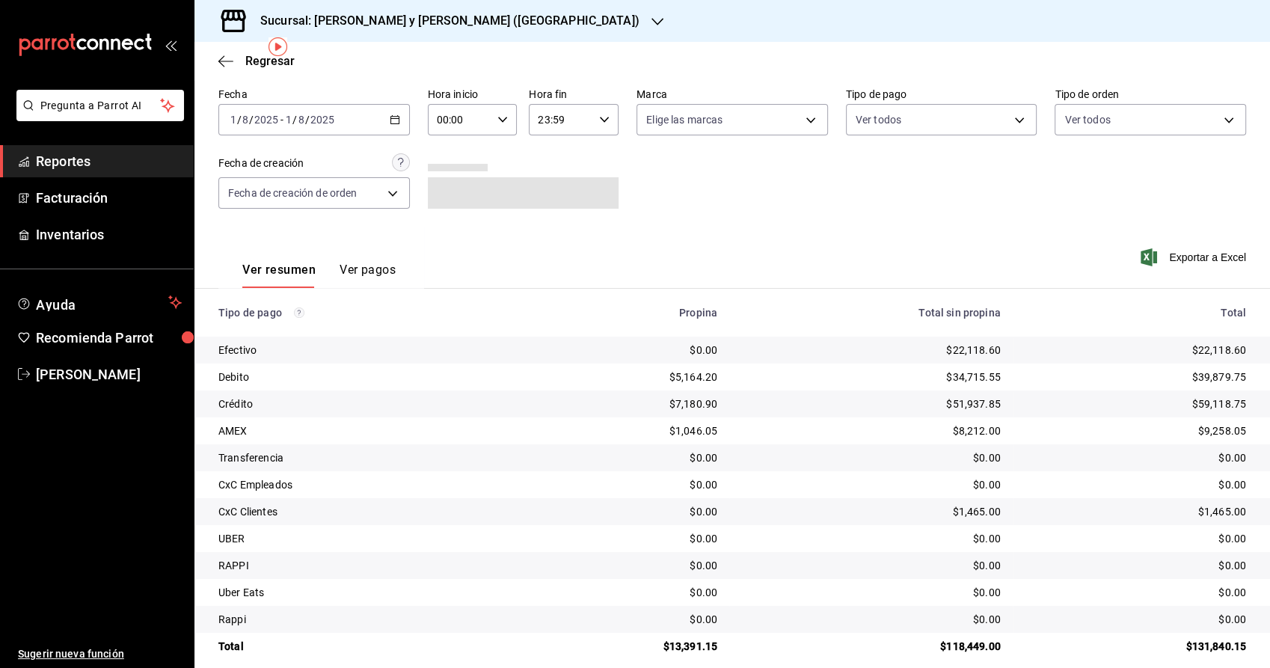
scroll to position [73, 0]
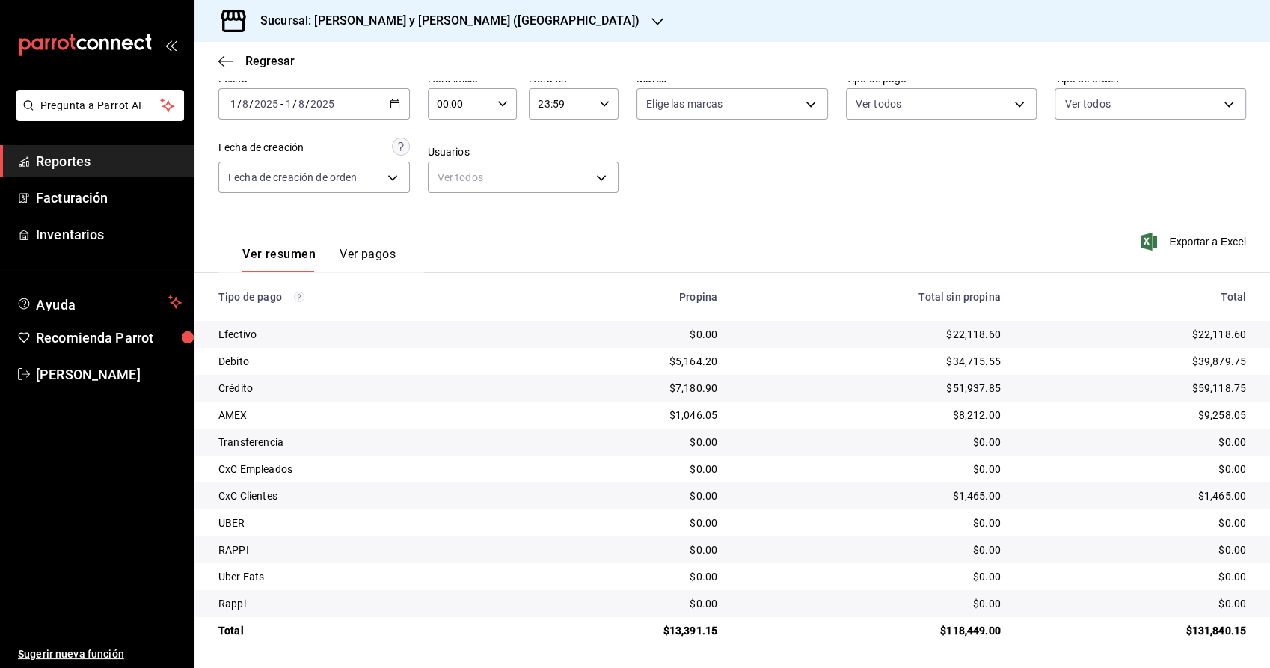
click at [887, 215] on div "Ver resumen Ver pagos Exportar a Excel" at bounding box center [731, 250] width 1075 height 79
drag, startPoint x: 989, startPoint y: 336, endPoint x: 936, endPoint y: 342, distance: 53.4
click at [936, 342] on td "$22,118.60" at bounding box center [870, 334] width 283 height 27
drag, startPoint x: 716, startPoint y: 631, endPoint x: 669, endPoint y: 634, distance: 48.0
click at [669, 634] on td "$13,391.15" at bounding box center [625, 630] width 209 height 27
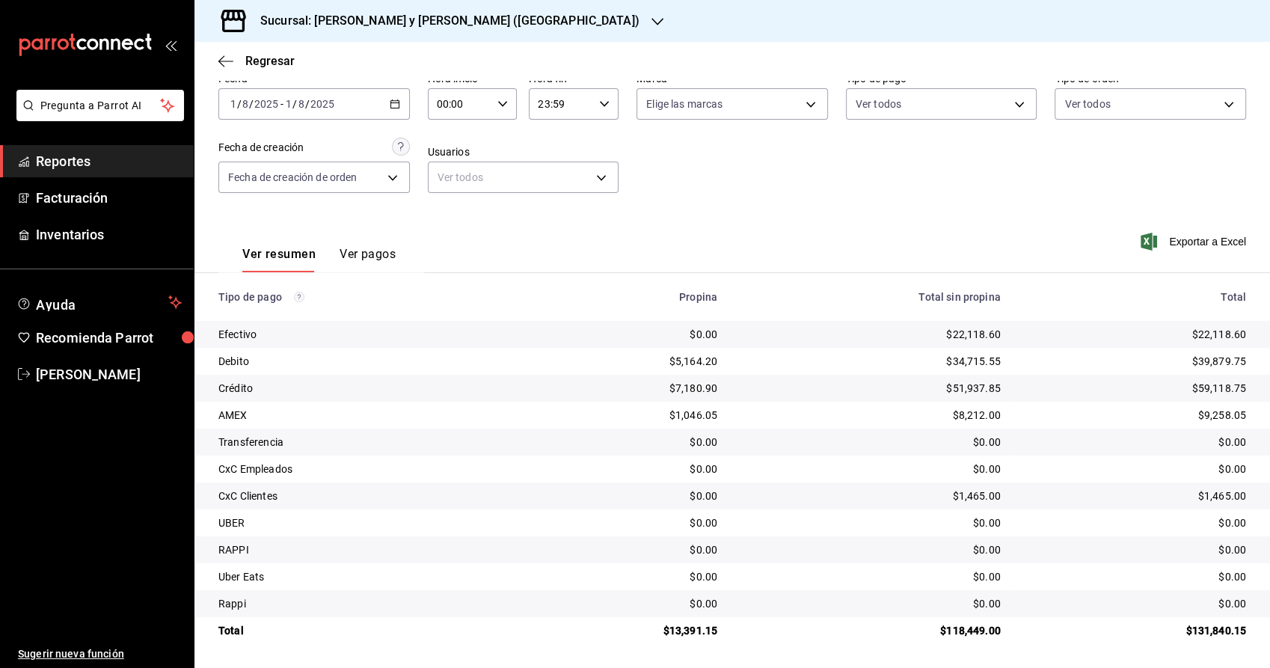
click at [398, 103] on div "[DATE] [DATE] - [DATE] [DATE]" at bounding box center [313, 103] width 191 height 31
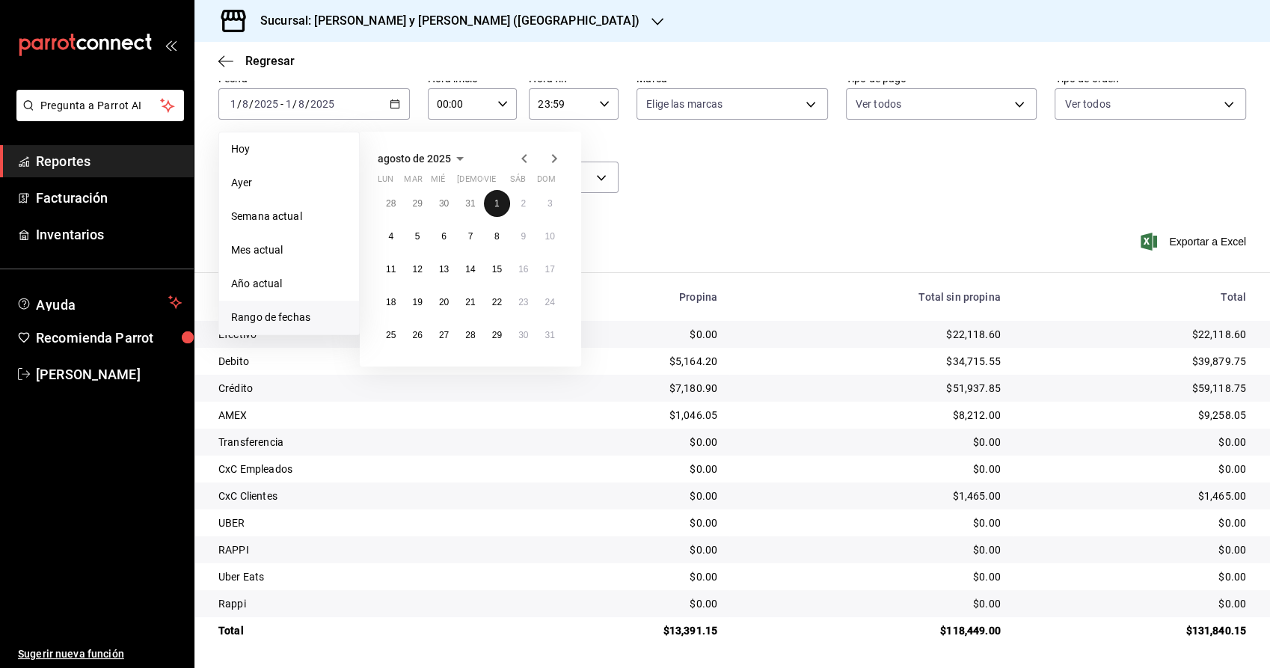
click at [496, 203] on abbr "1" at bounding box center [496, 203] width 5 height 10
click at [556, 341] on button "31" at bounding box center [550, 335] width 26 height 27
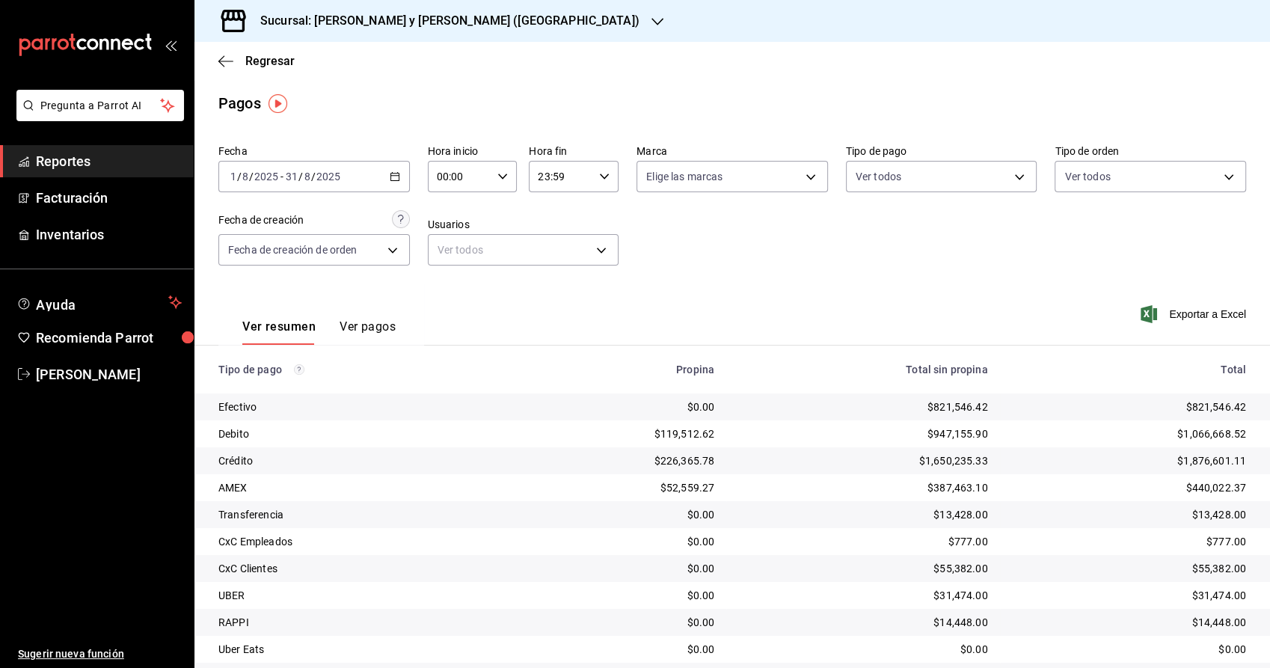
click at [651, 21] on icon "button" at bounding box center [657, 22] width 12 height 12
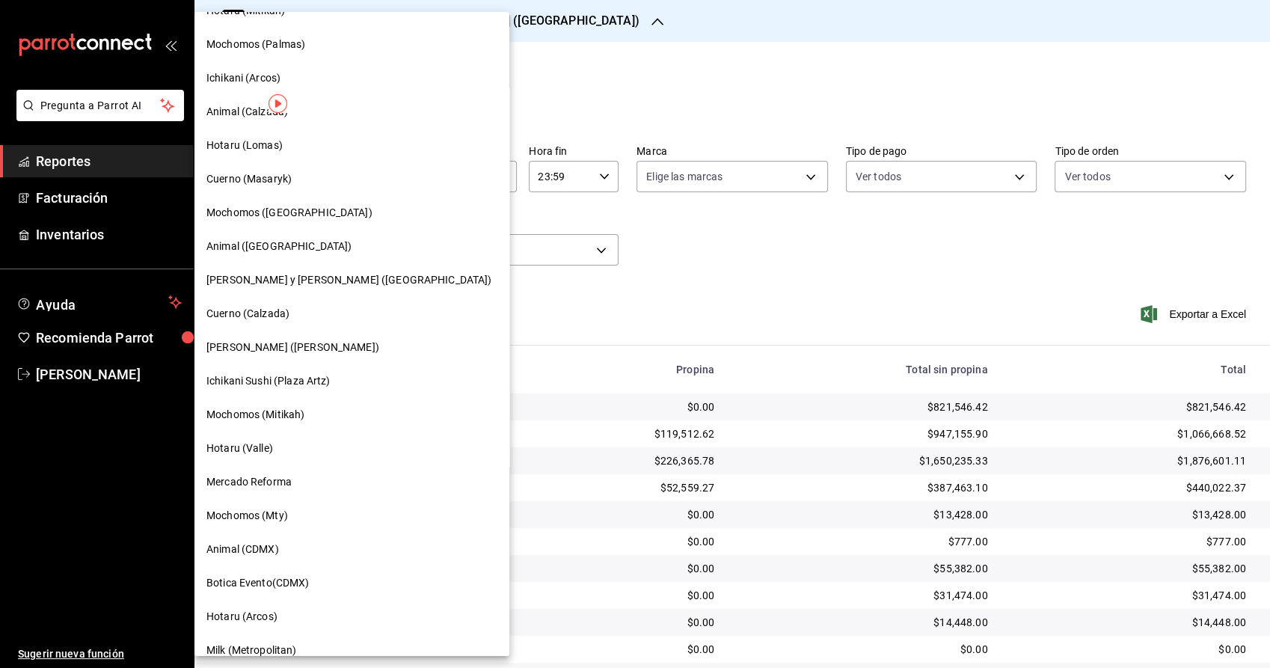
scroll to position [512, 0]
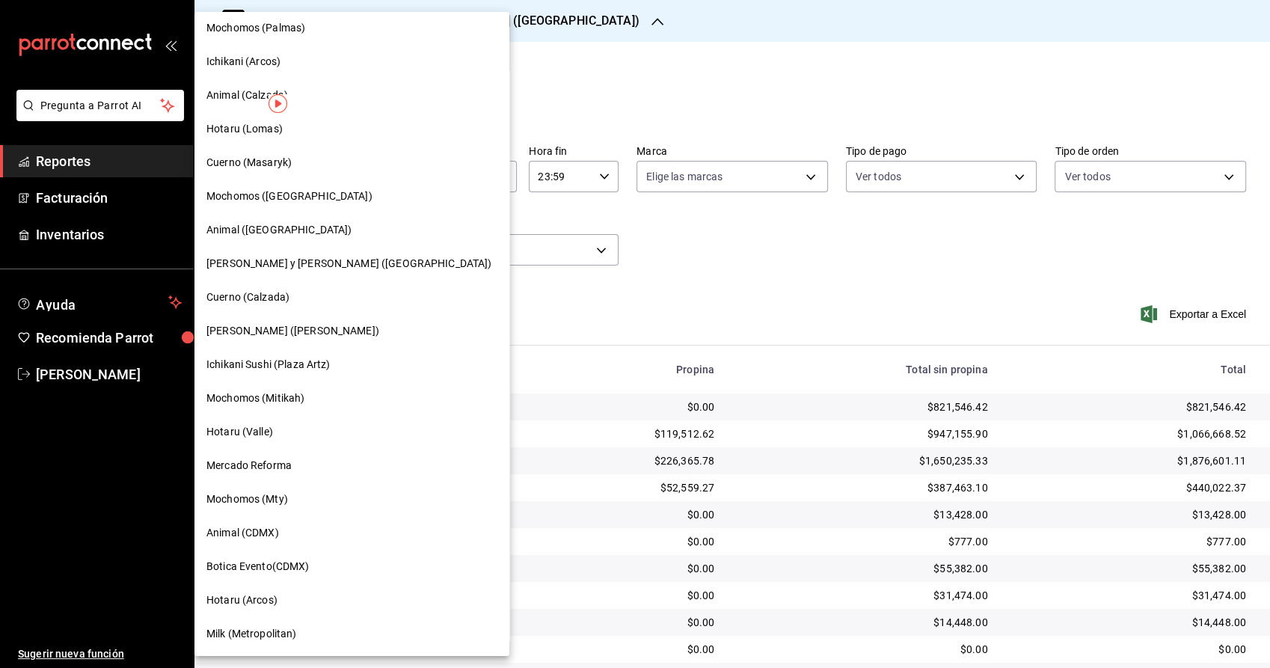
click at [298, 629] on div "Milk (Metropolitan)" at bounding box center [351, 634] width 291 height 16
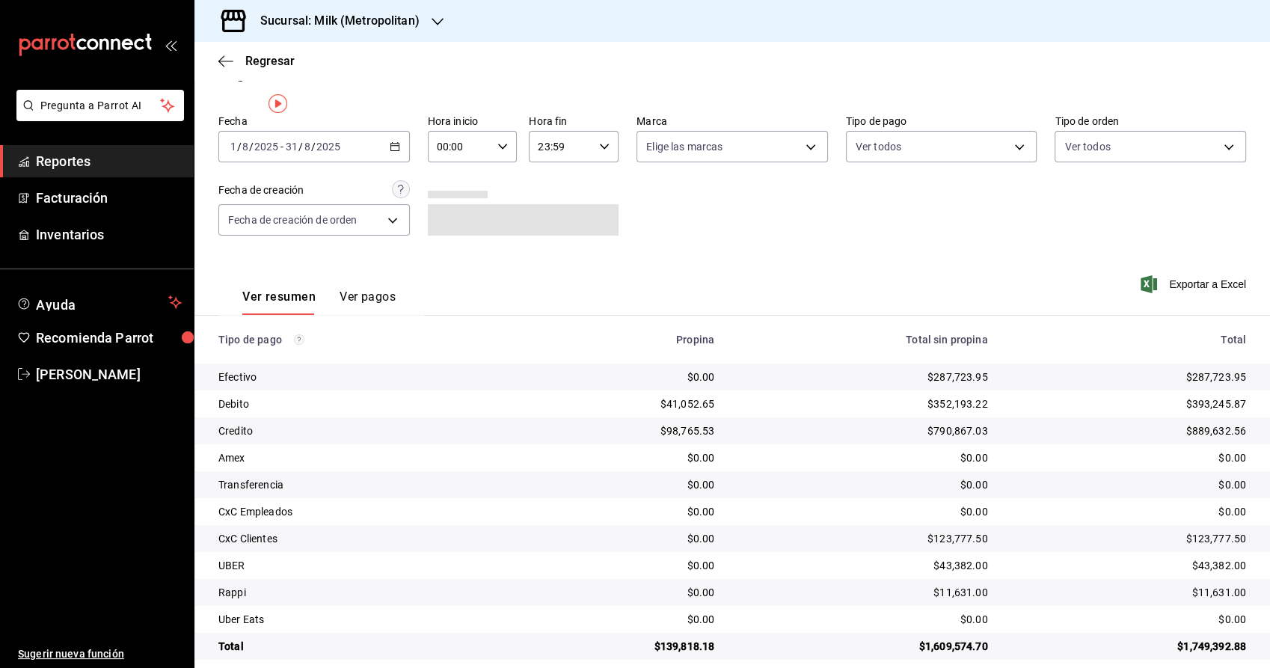
scroll to position [46, 0]
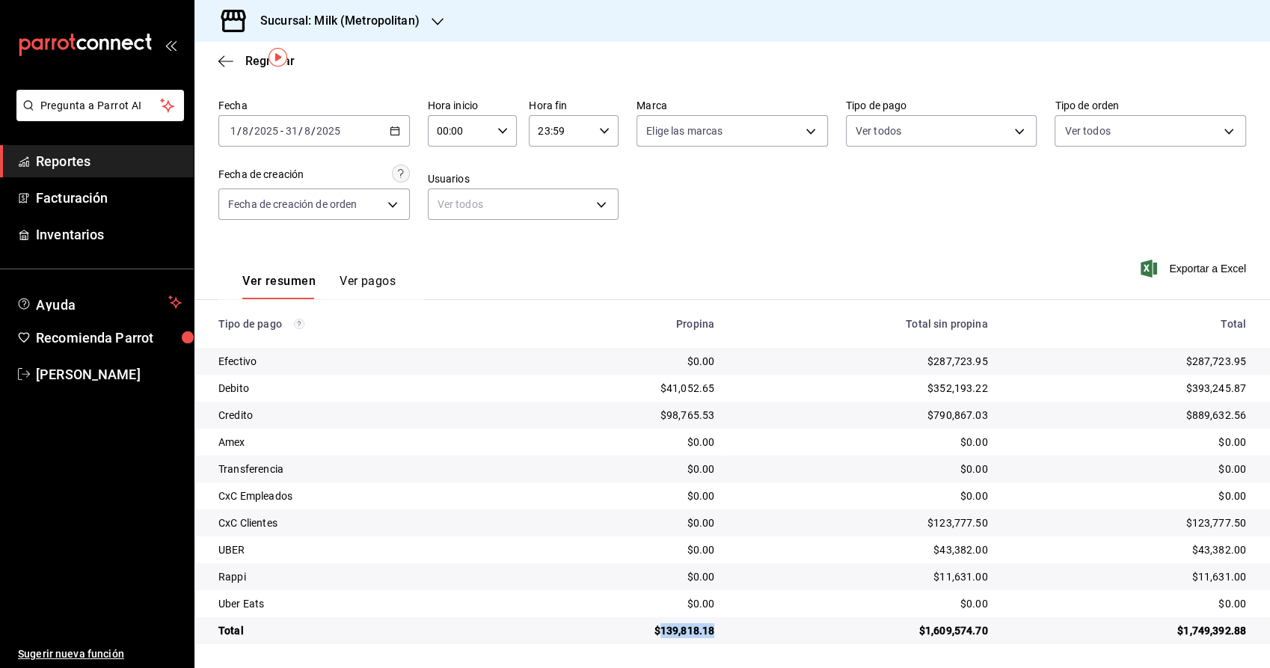
drag, startPoint x: 710, startPoint y: 627, endPoint x: 656, endPoint y: 628, distance: 53.9
click at [656, 628] on td "$139,818.18" at bounding box center [618, 630] width 218 height 27
copy div "139,818.18"
click at [390, 126] on icon "button" at bounding box center [395, 131] width 10 height 10
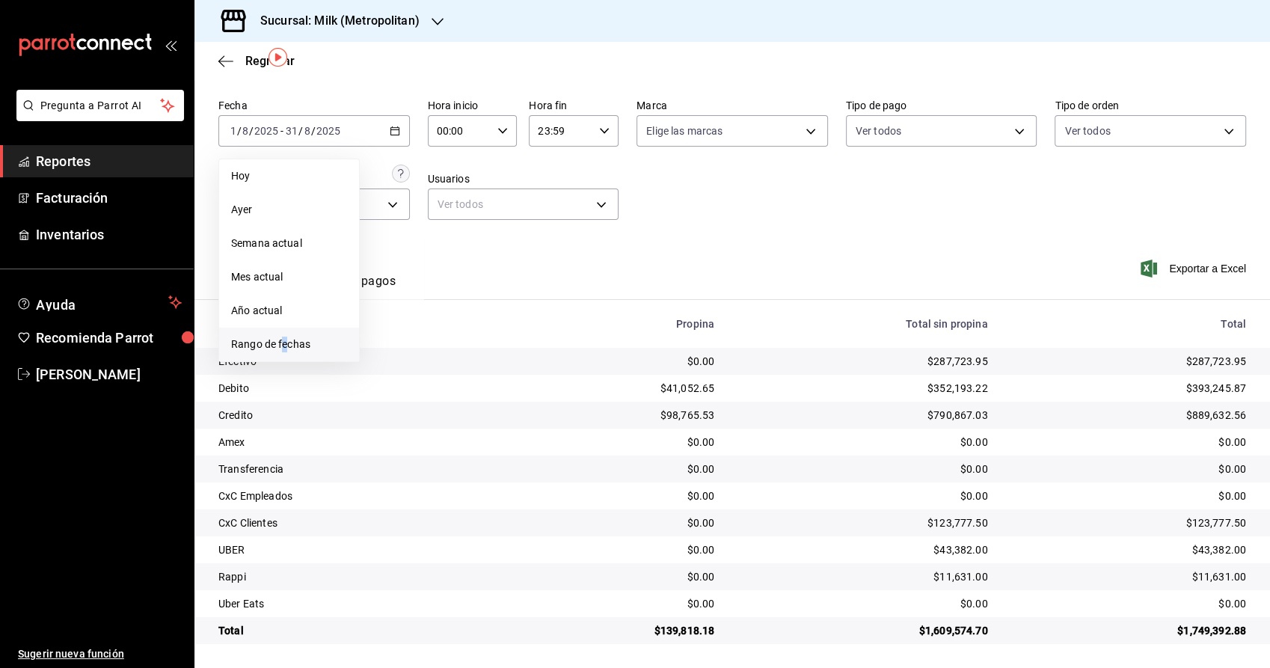
click at [285, 345] on span "Rango de fechas" at bounding box center [289, 345] width 116 height 16
click at [530, 180] on icon "button" at bounding box center [524, 186] width 18 height 18
click at [497, 230] on abbr "1" at bounding box center [496, 230] width 5 height 10
click at [495, 294] on abbr "15" at bounding box center [497, 296] width 10 height 10
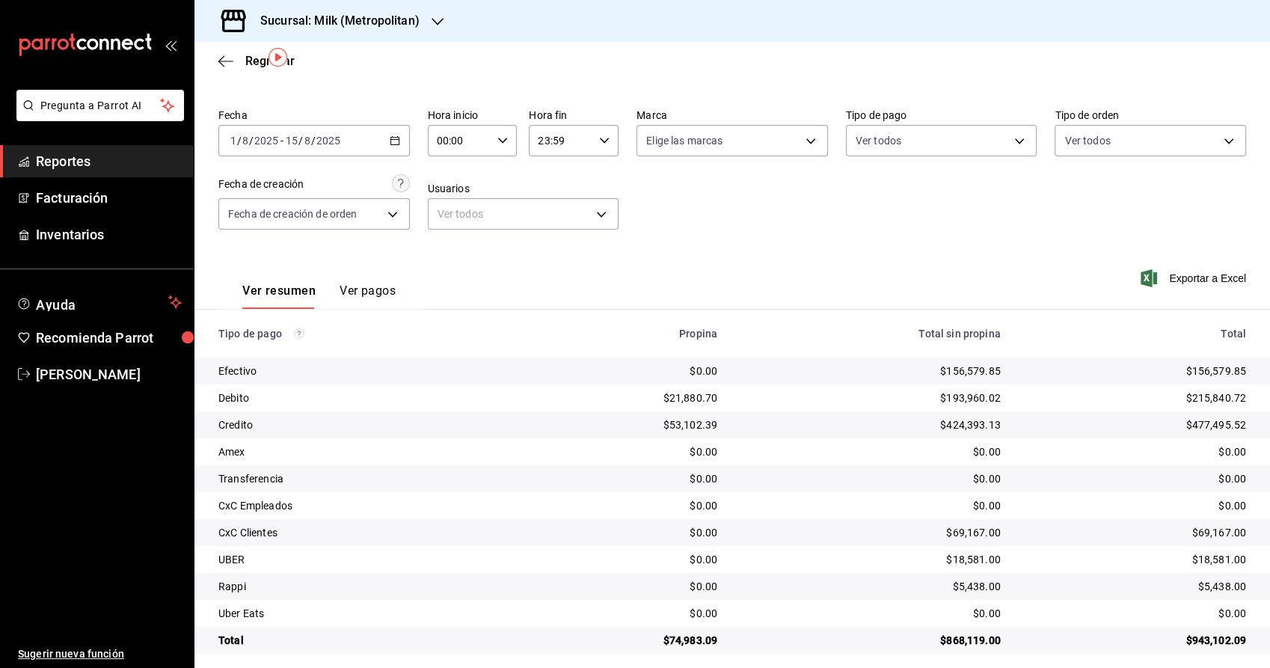
scroll to position [46, 0]
